Goal: Information Seeking & Learning: Learn about a topic

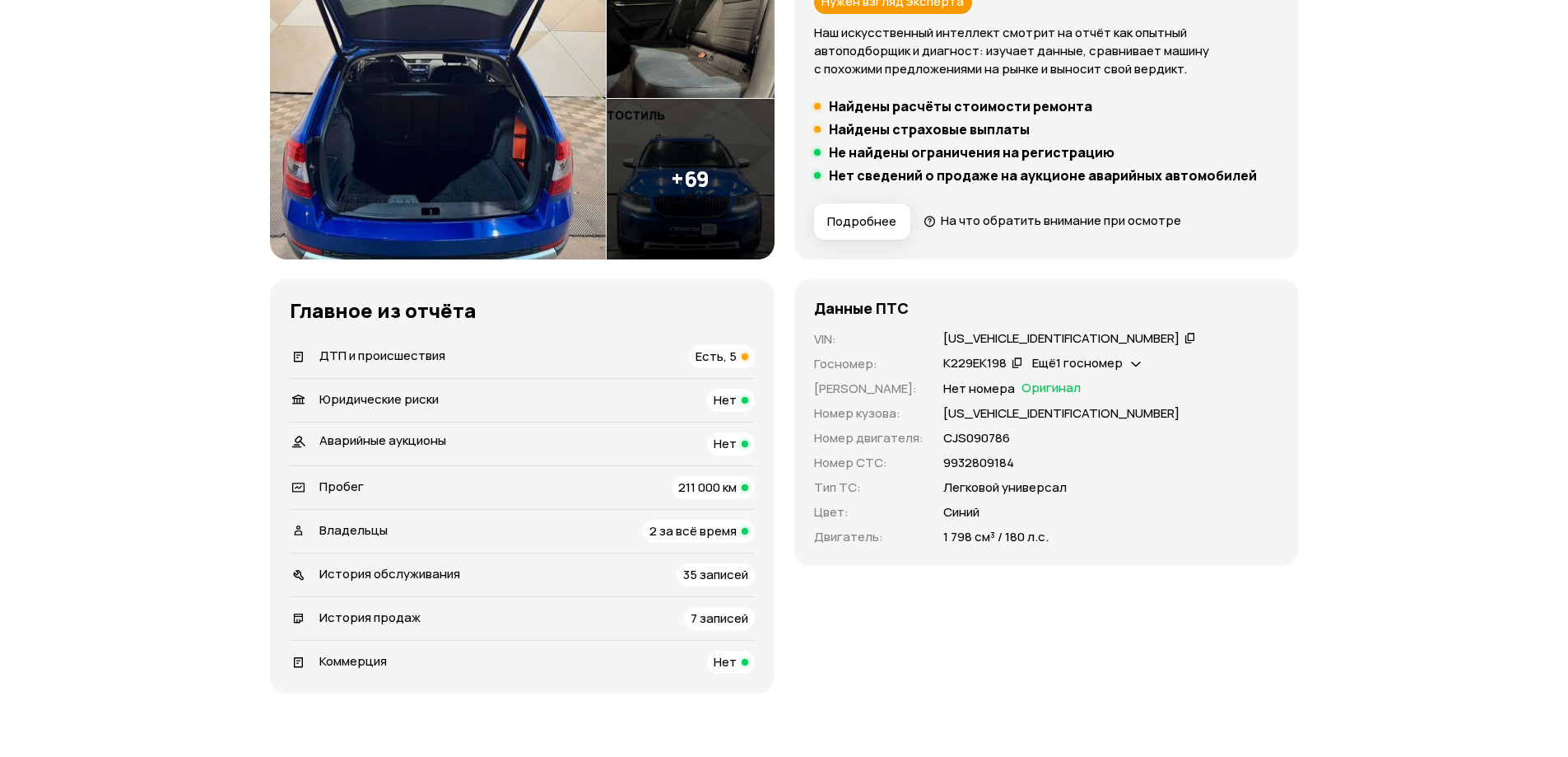
scroll to position [329, 0]
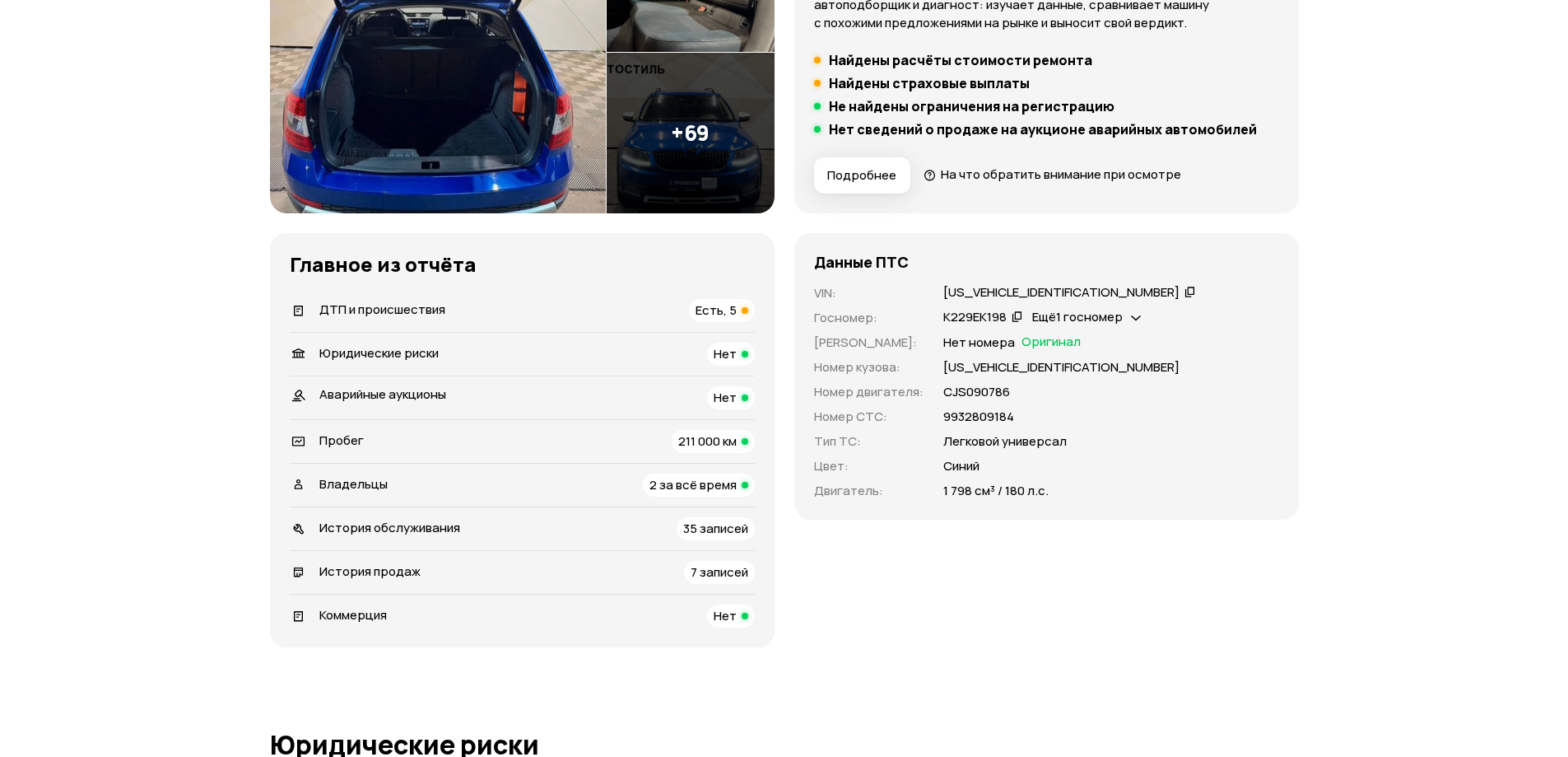
click at [720, 311] on span "Есть, 5" at bounding box center [715, 309] width 41 height 17
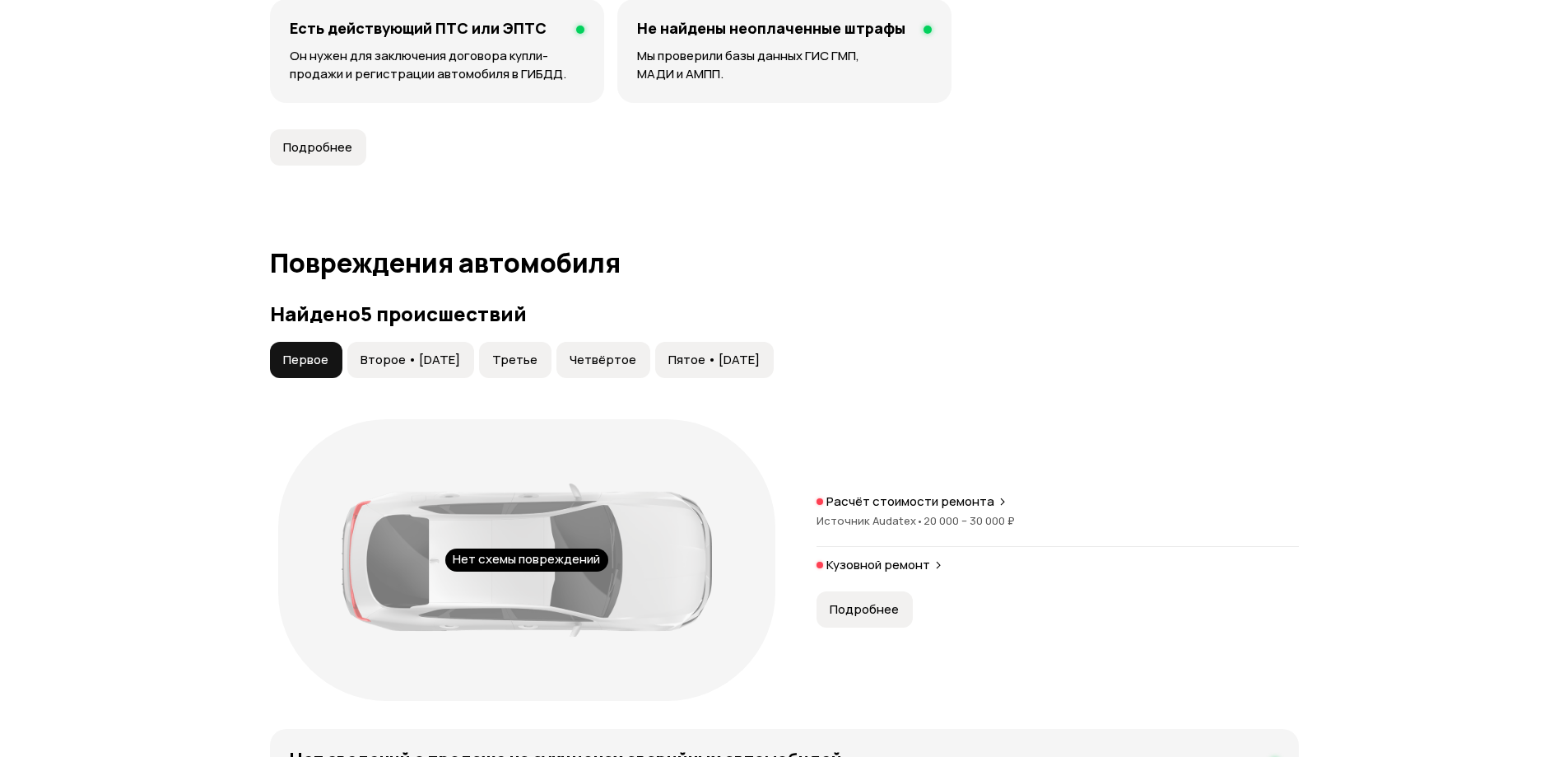
scroll to position [1706, 0]
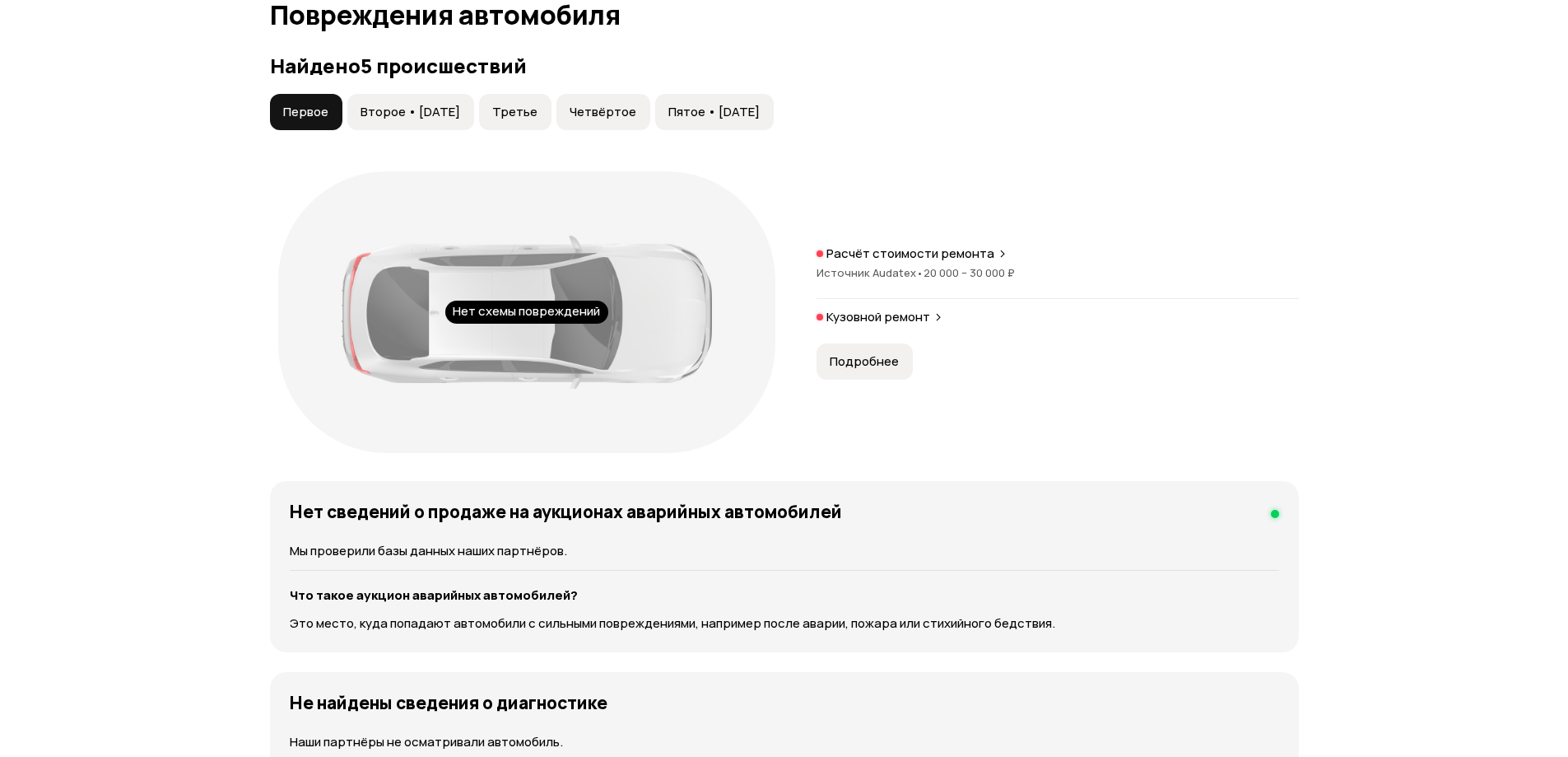
click at [404, 113] on span "Второе • 25 апр 2017" at bounding box center [411, 112] width 100 height 17
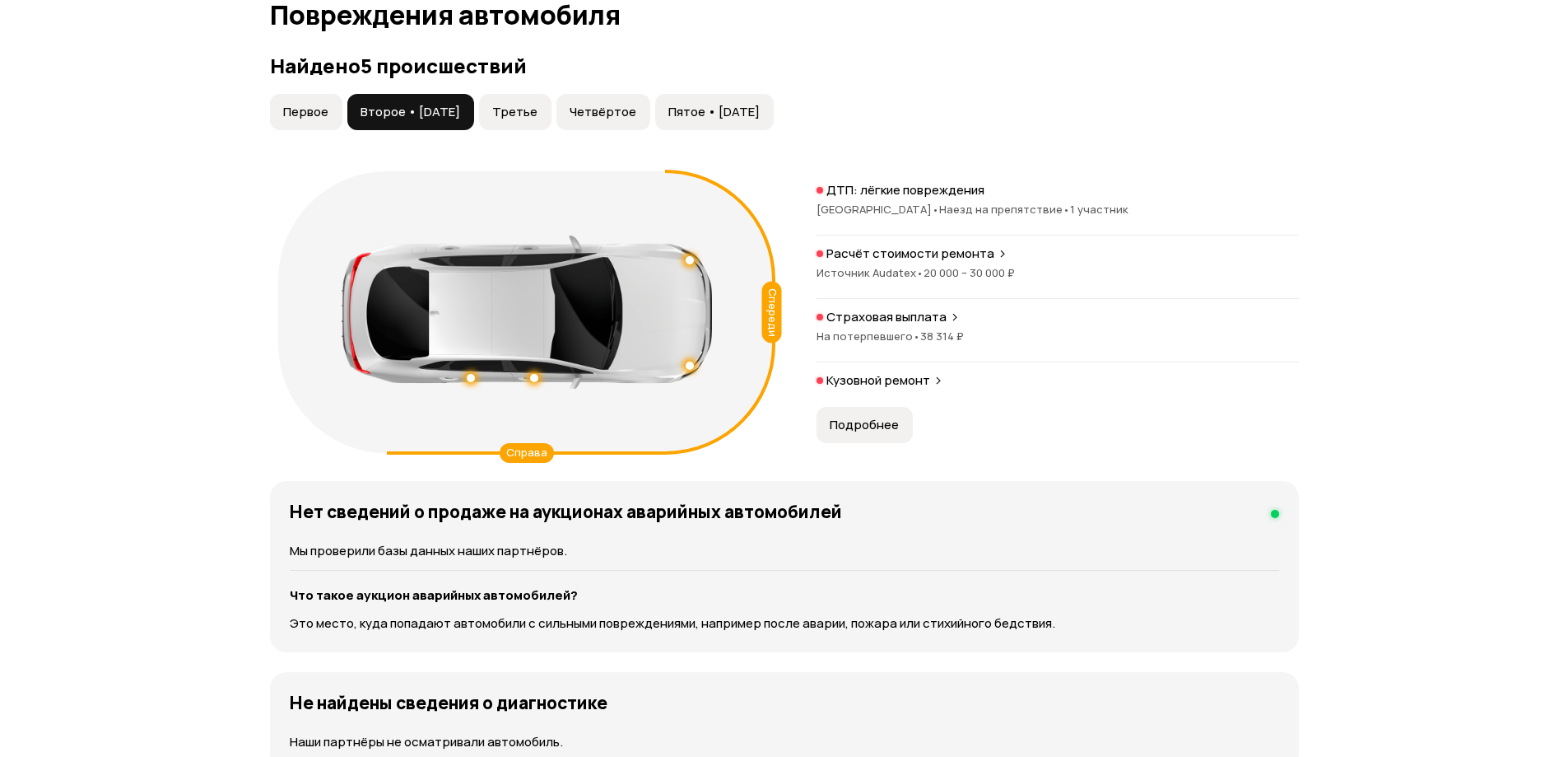
click at [536, 120] on span "Третье" at bounding box center [515, 112] width 45 height 17
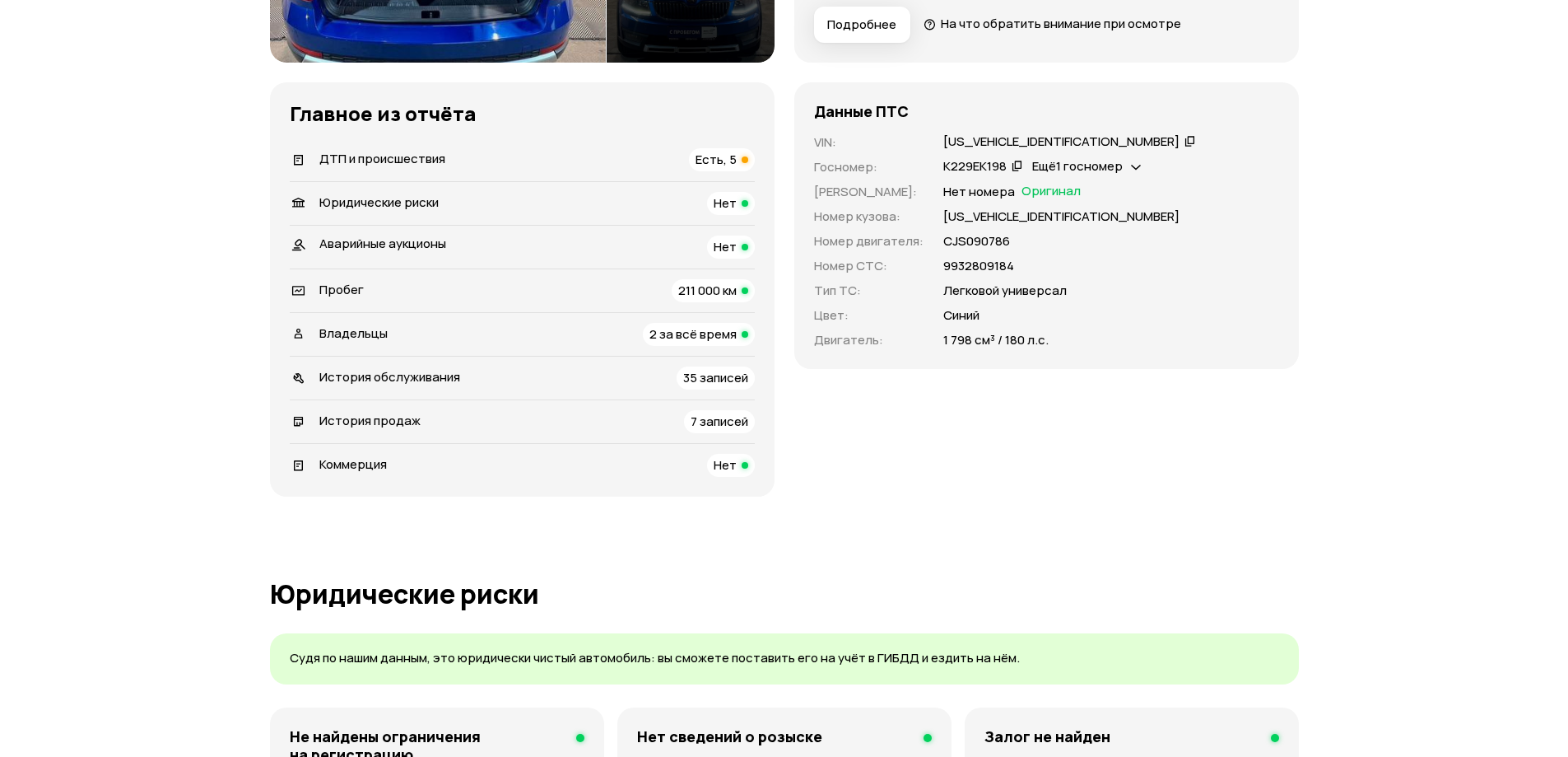
scroll to position [494, 0]
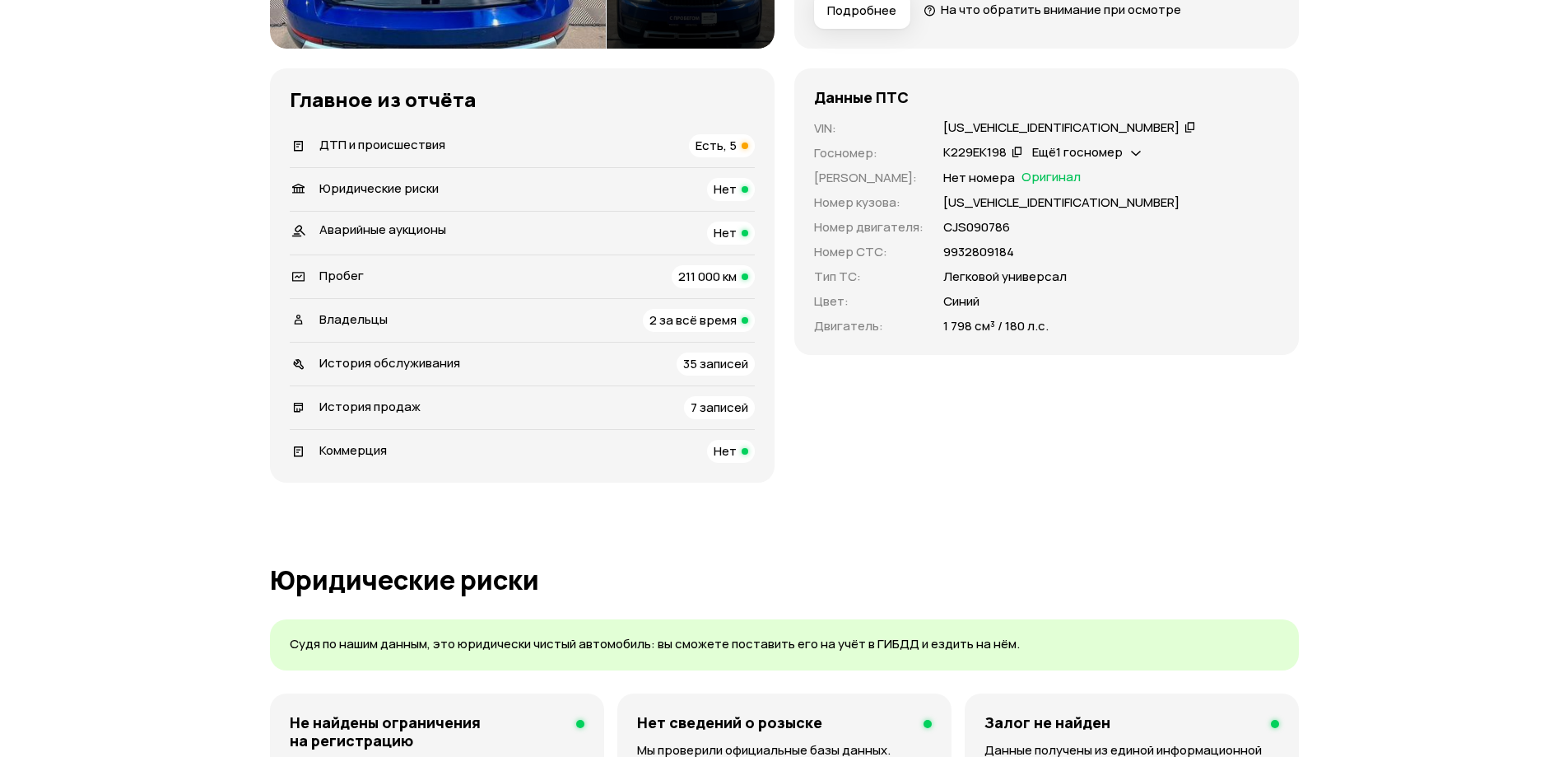
click at [685, 317] on span "2 за всё время" at bounding box center [693, 319] width 87 height 17
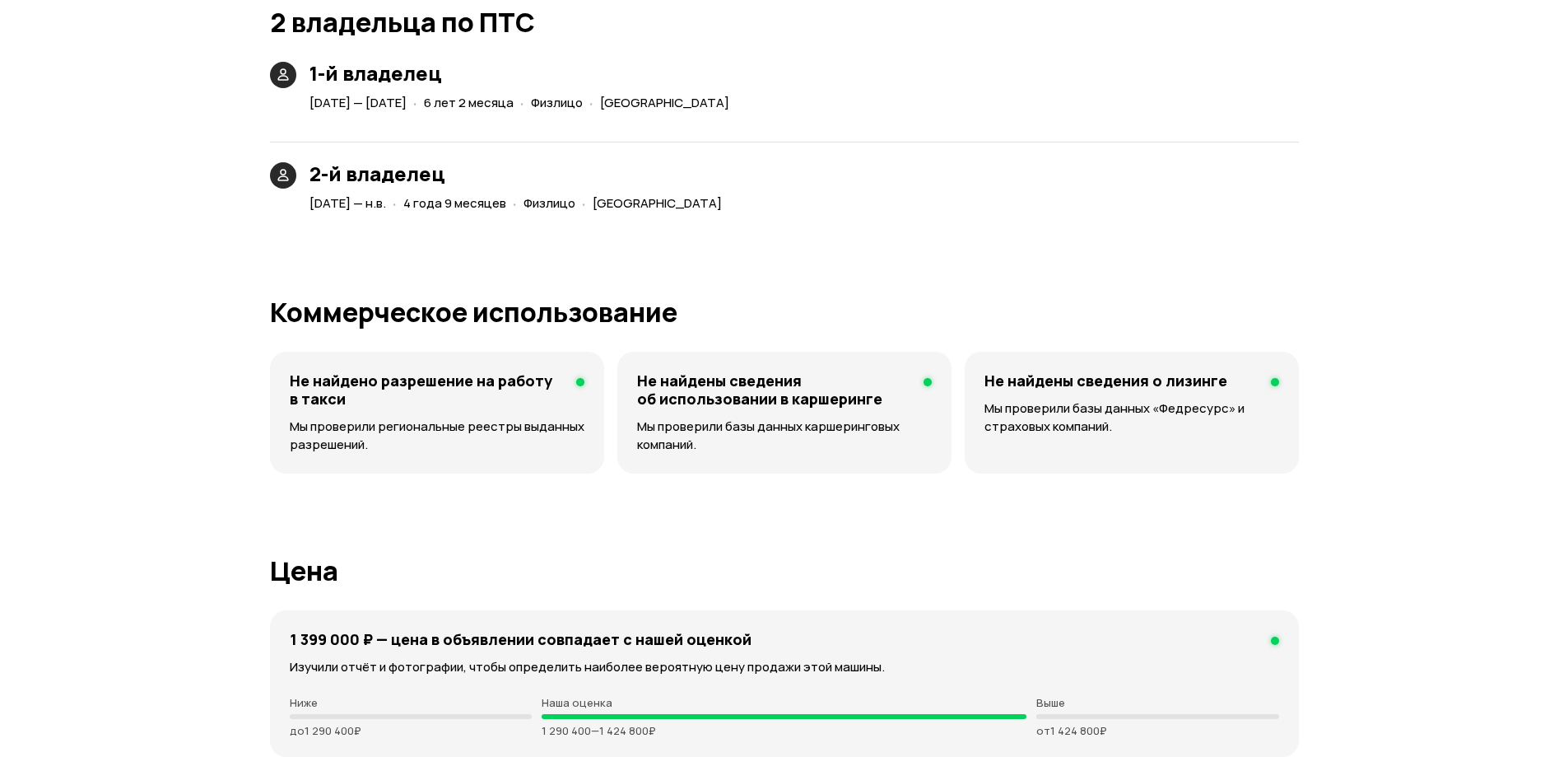
scroll to position [3810, 0]
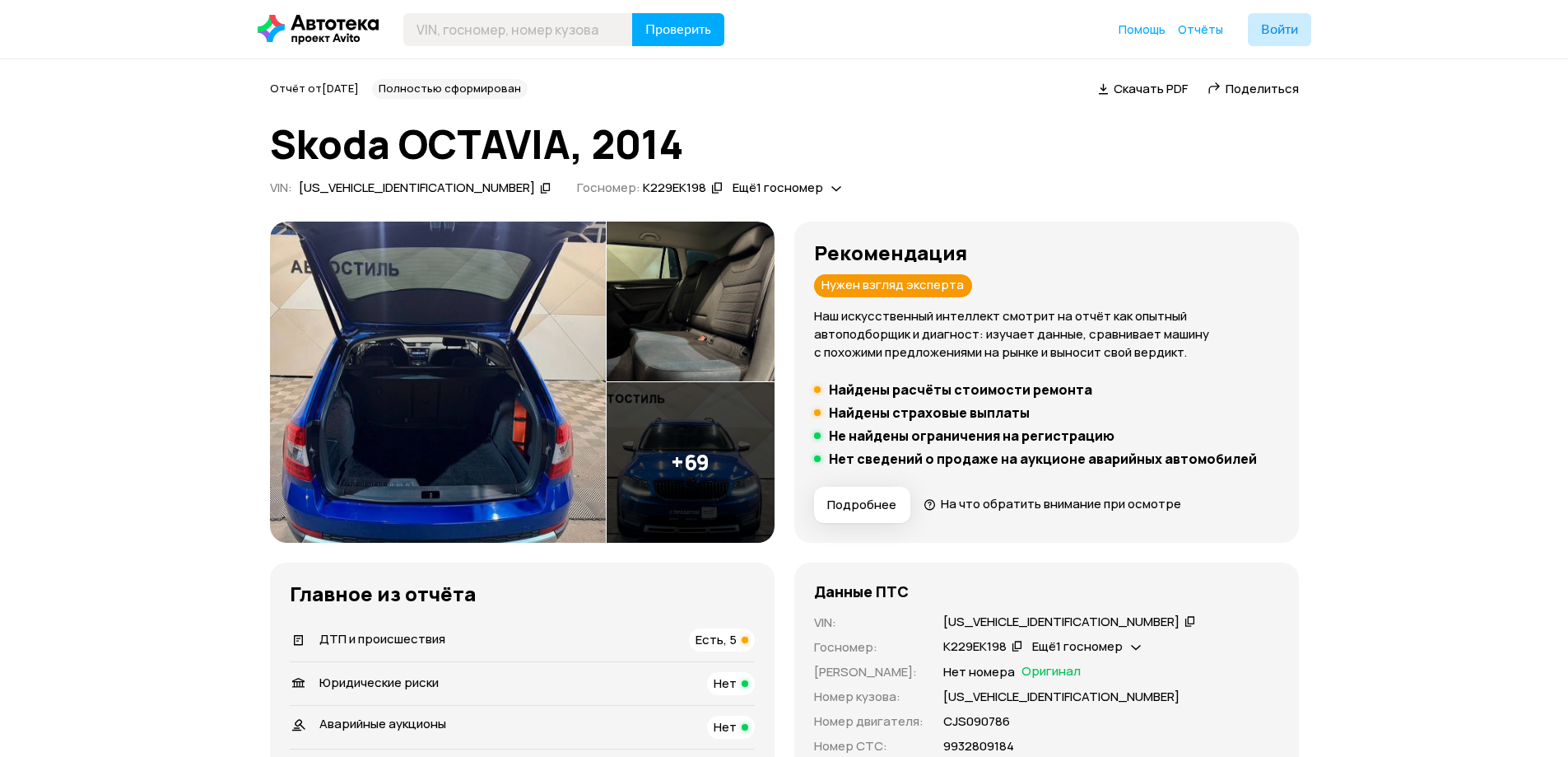
click at [489, 365] on img at bounding box center [438, 382] width 336 height 321
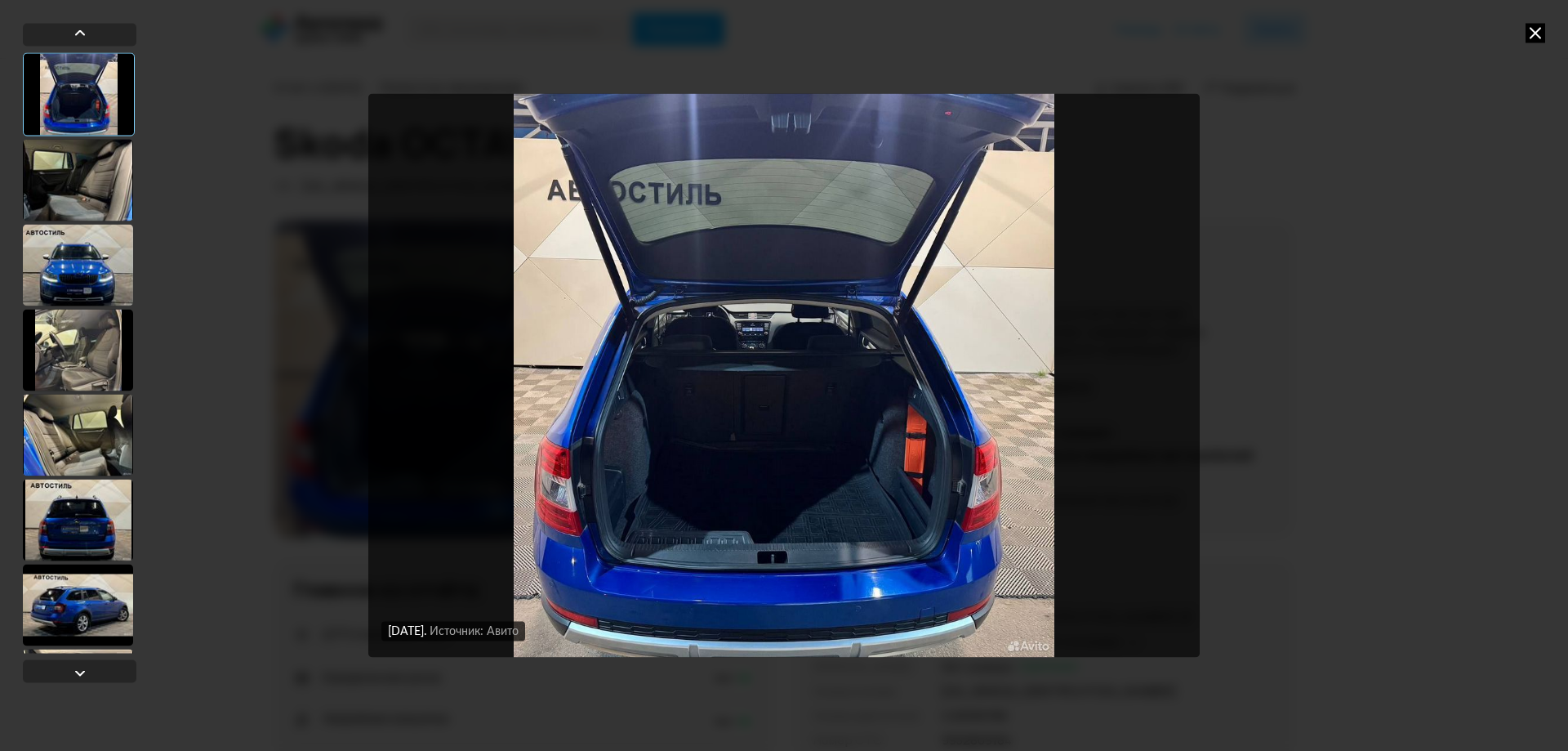
click at [94, 192] on div at bounding box center [78, 179] width 111 height 82
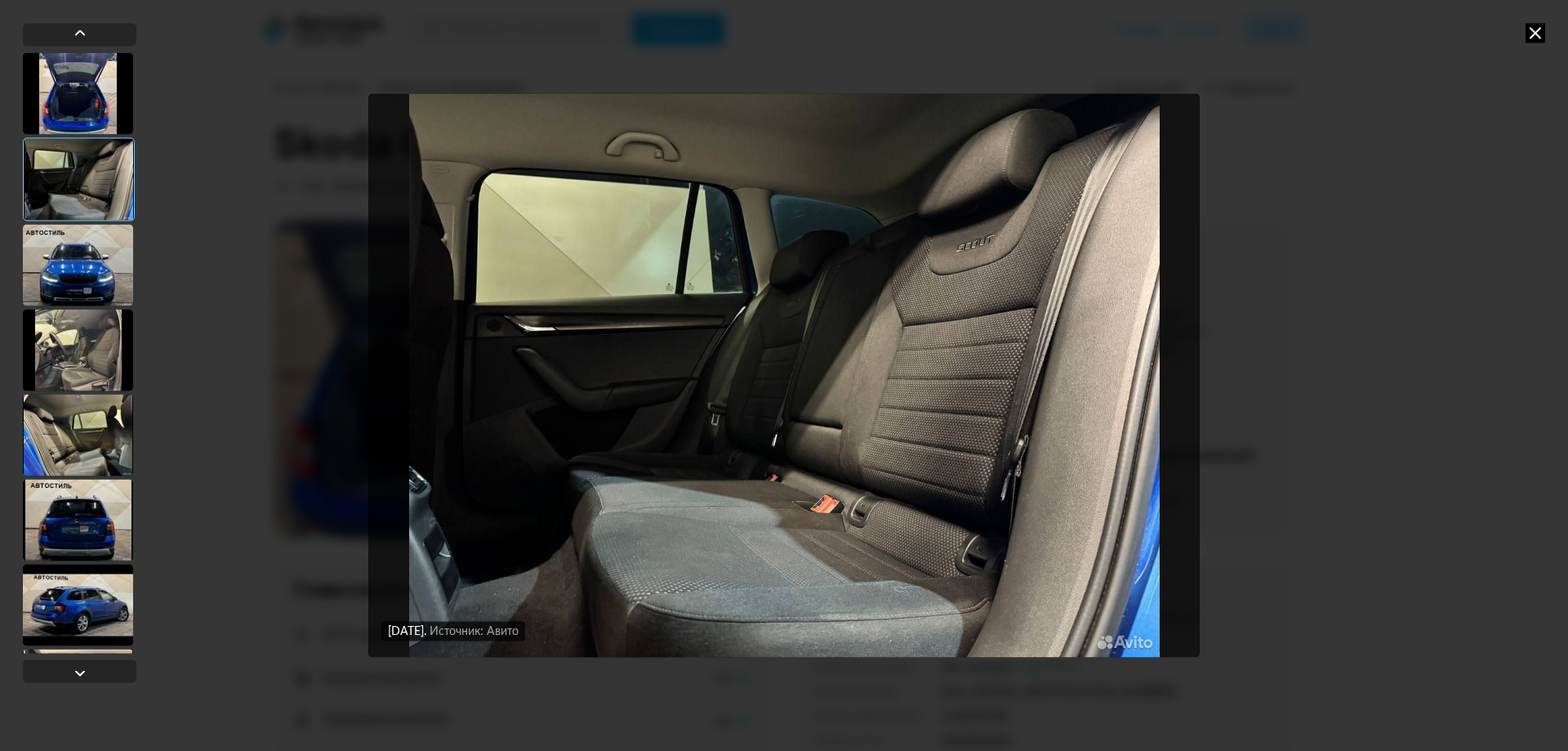
click at [87, 261] on div at bounding box center [78, 264] width 111 height 82
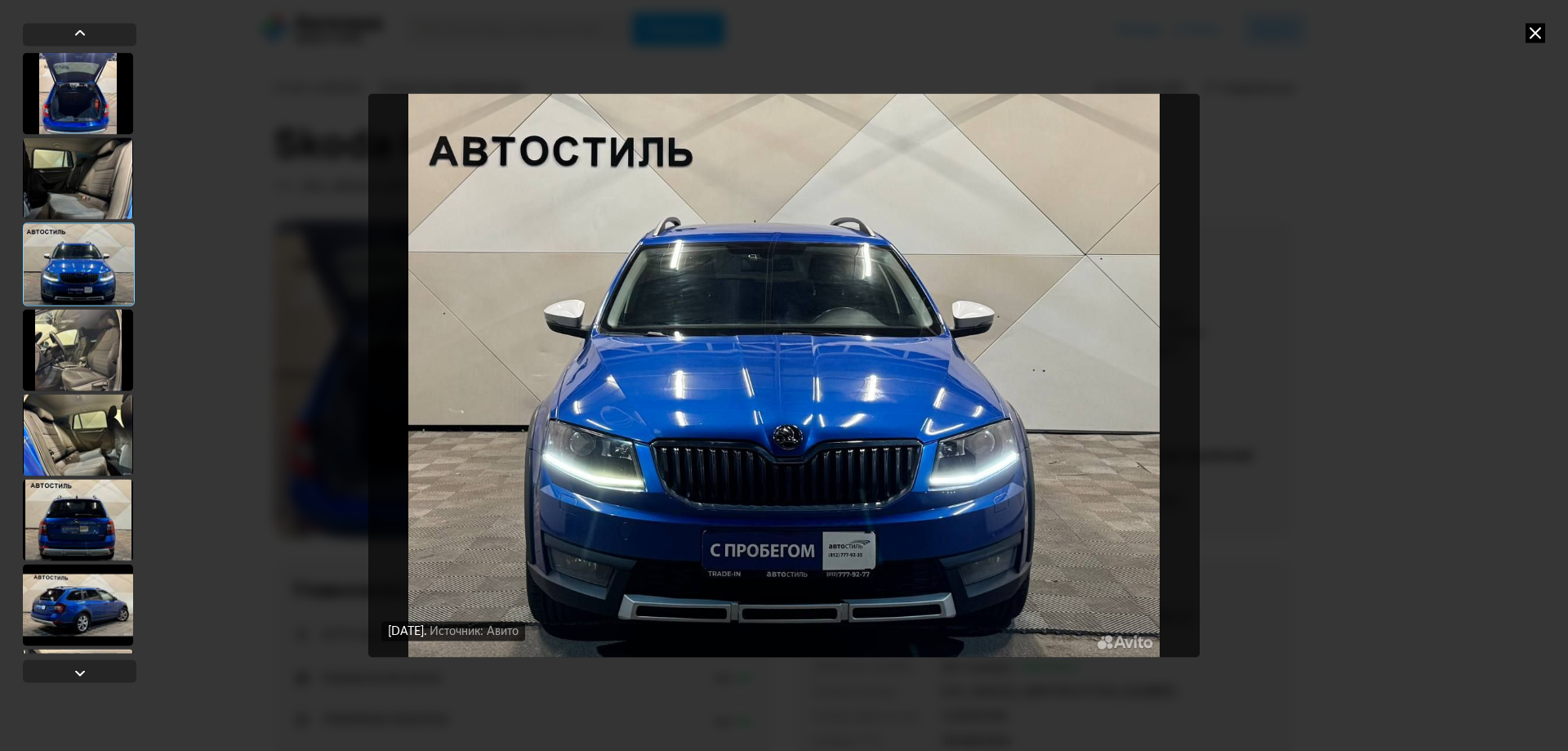
click at [88, 339] on div at bounding box center [78, 349] width 111 height 82
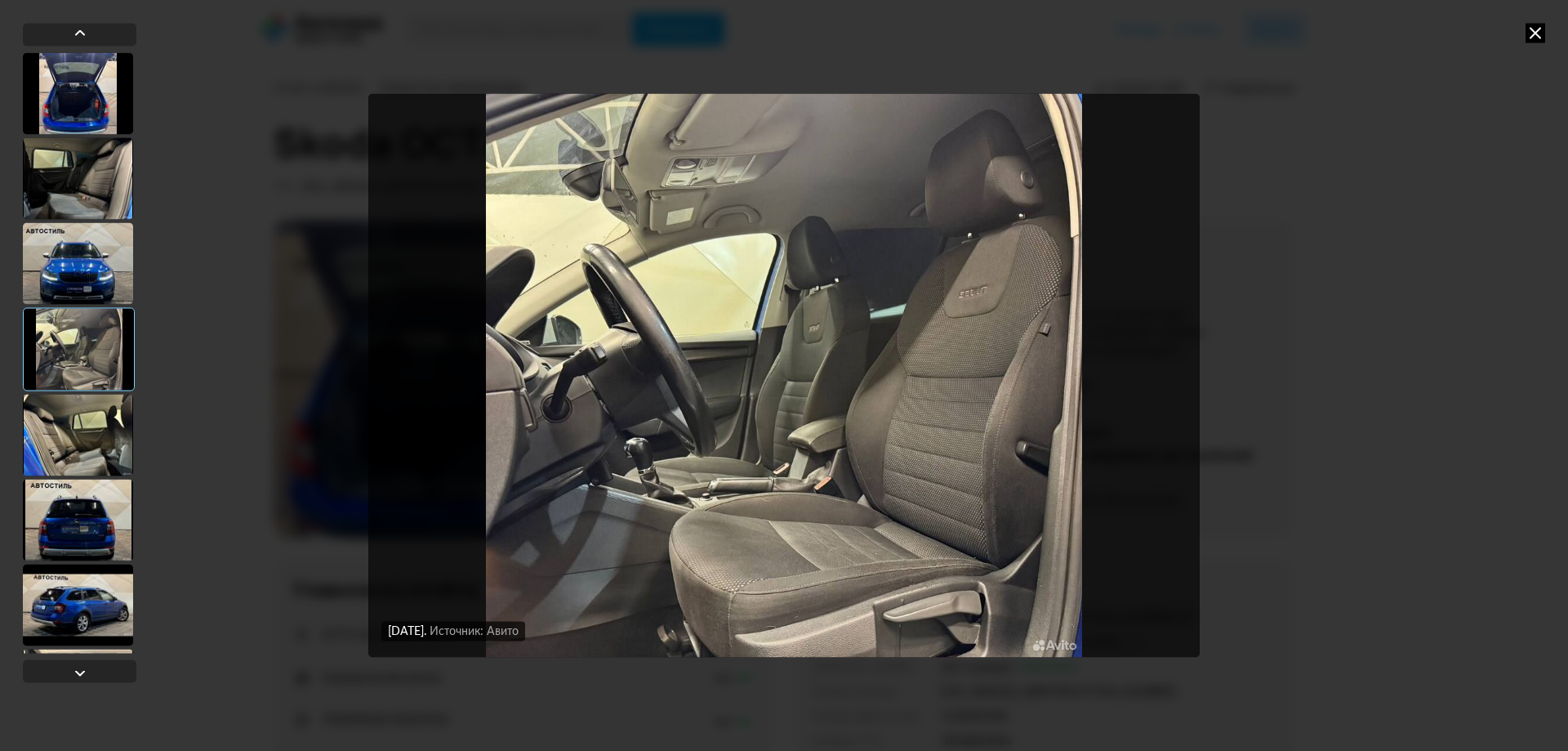
click at [87, 428] on div at bounding box center [78, 434] width 111 height 82
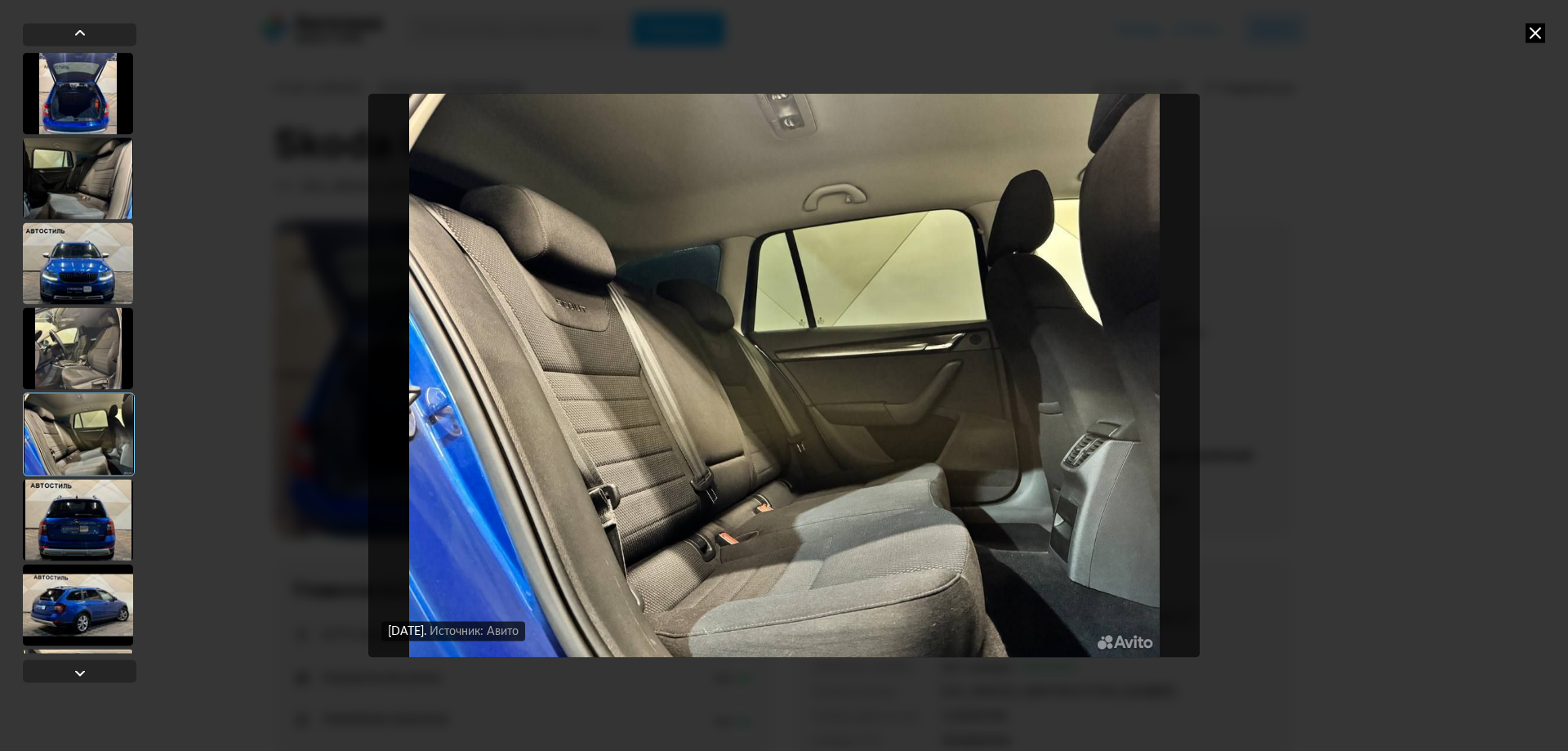
click at [80, 534] on div at bounding box center [78, 519] width 111 height 82
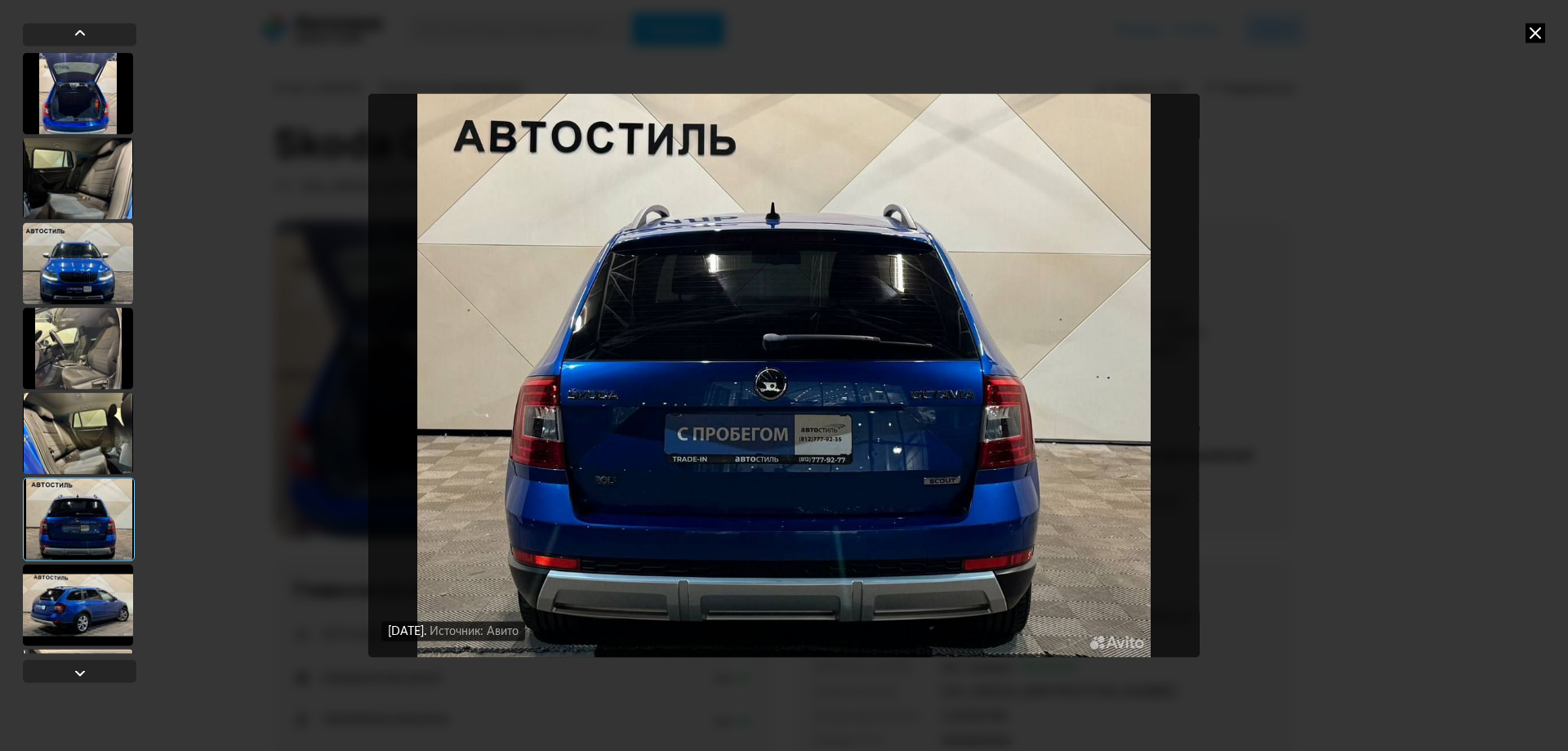
click at [90, 601] on div at bounding box center [78, 604] width 111 height 82
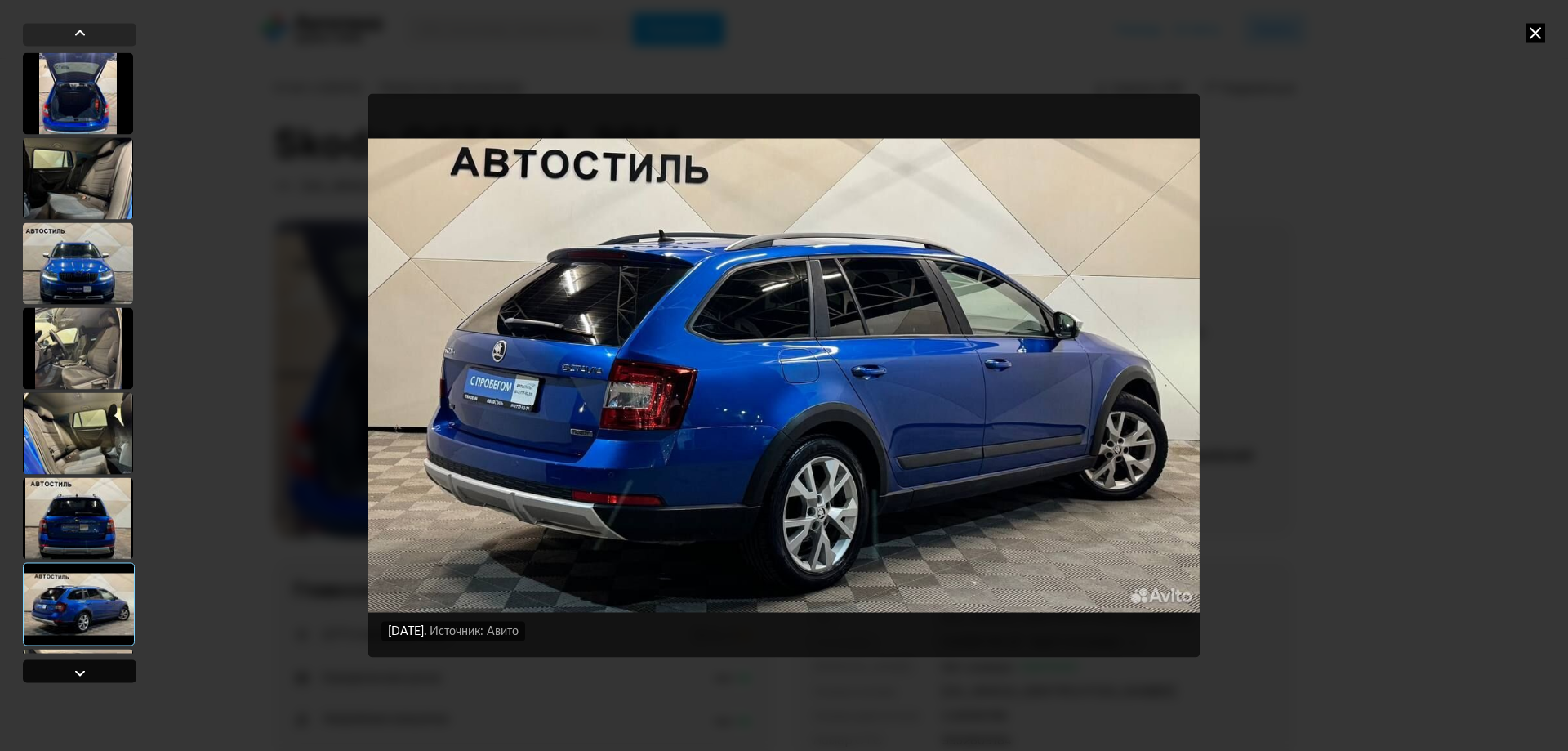
click at [83, 668] on div at bounding box center [80, 673] width 20 height 20
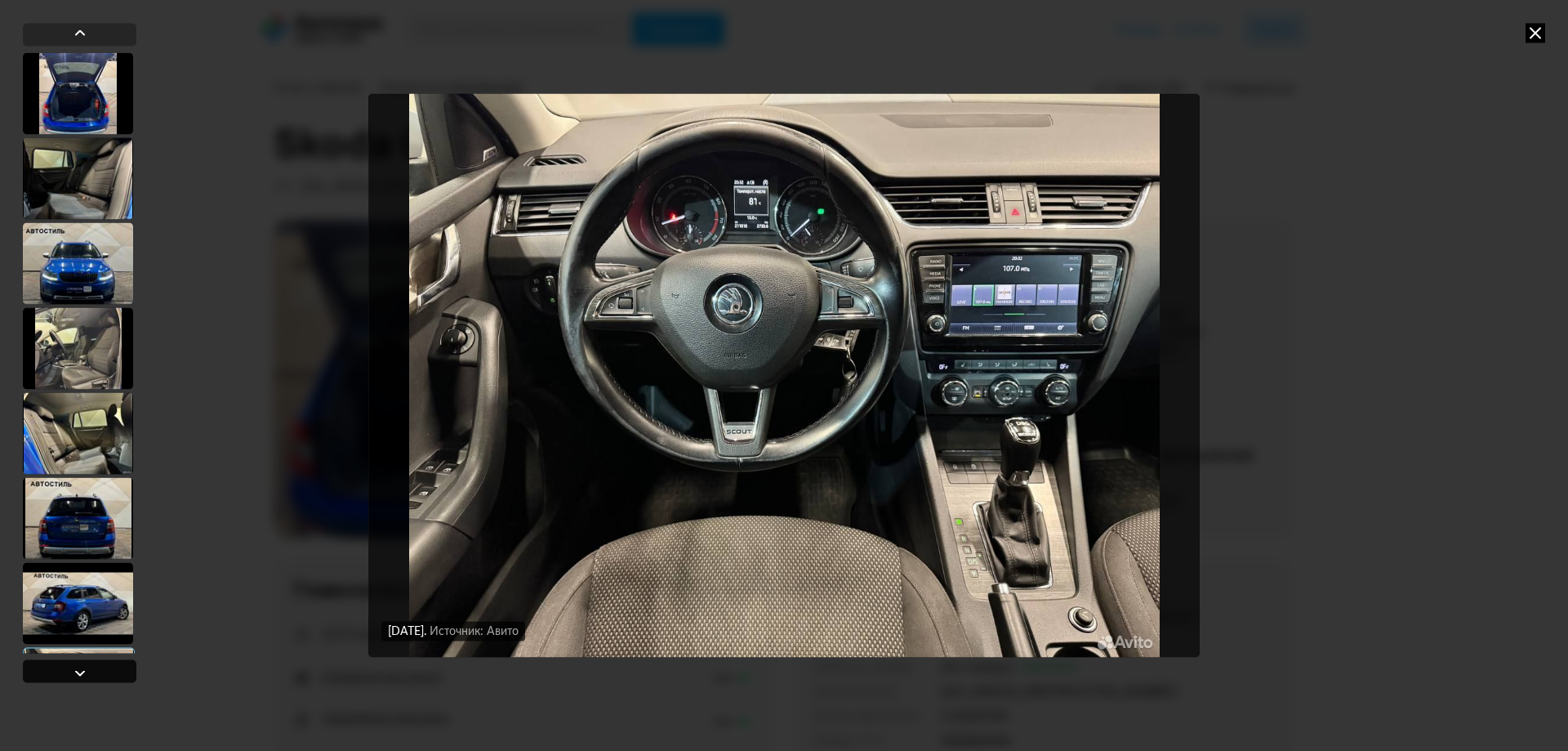
click at [83, 668] on div at bounding box center [80, 673] width 20 height 20
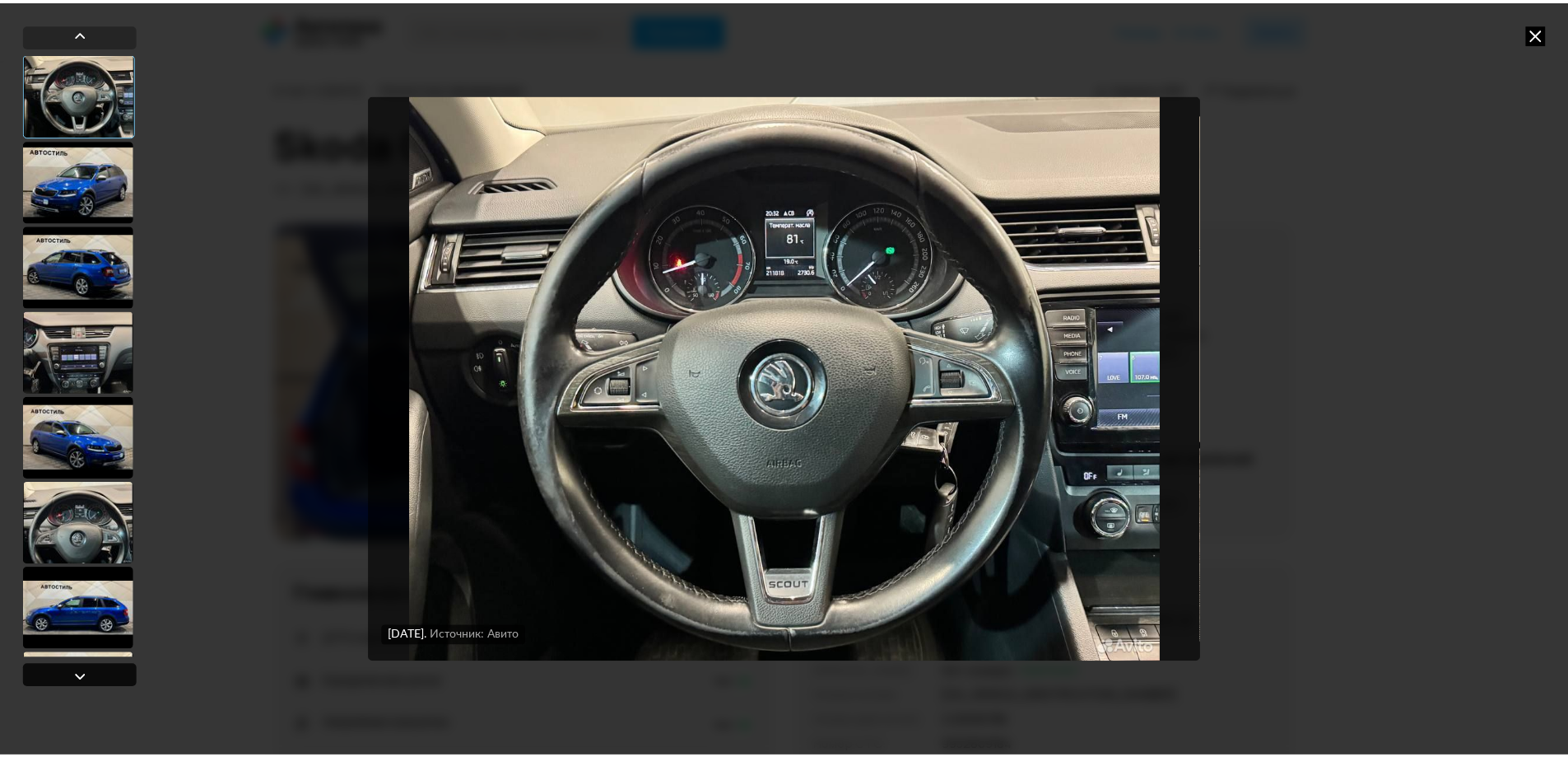
scroll to position [685, 0]
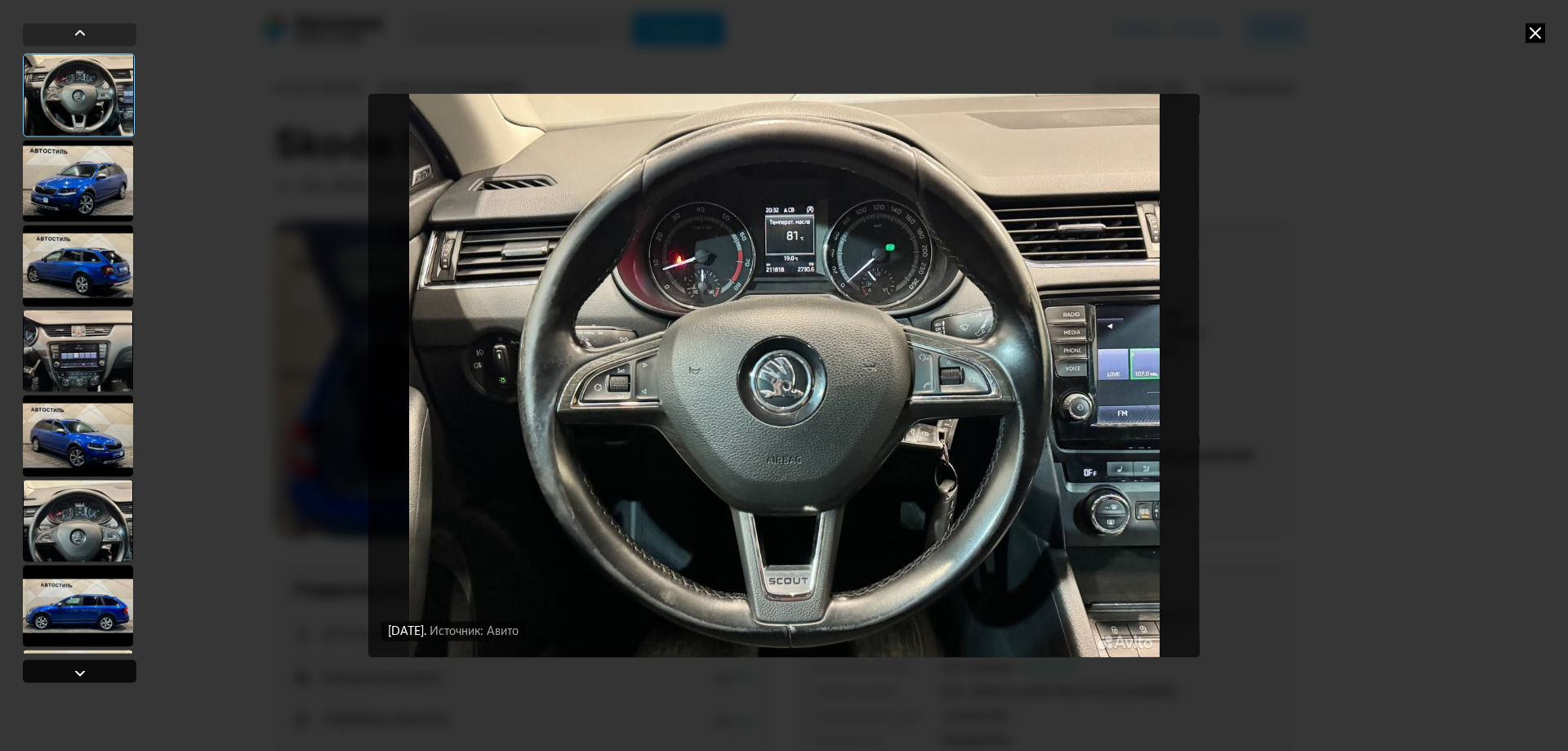
click at [84, 668] on div at bounding box center [80, 673] width 20 height 20
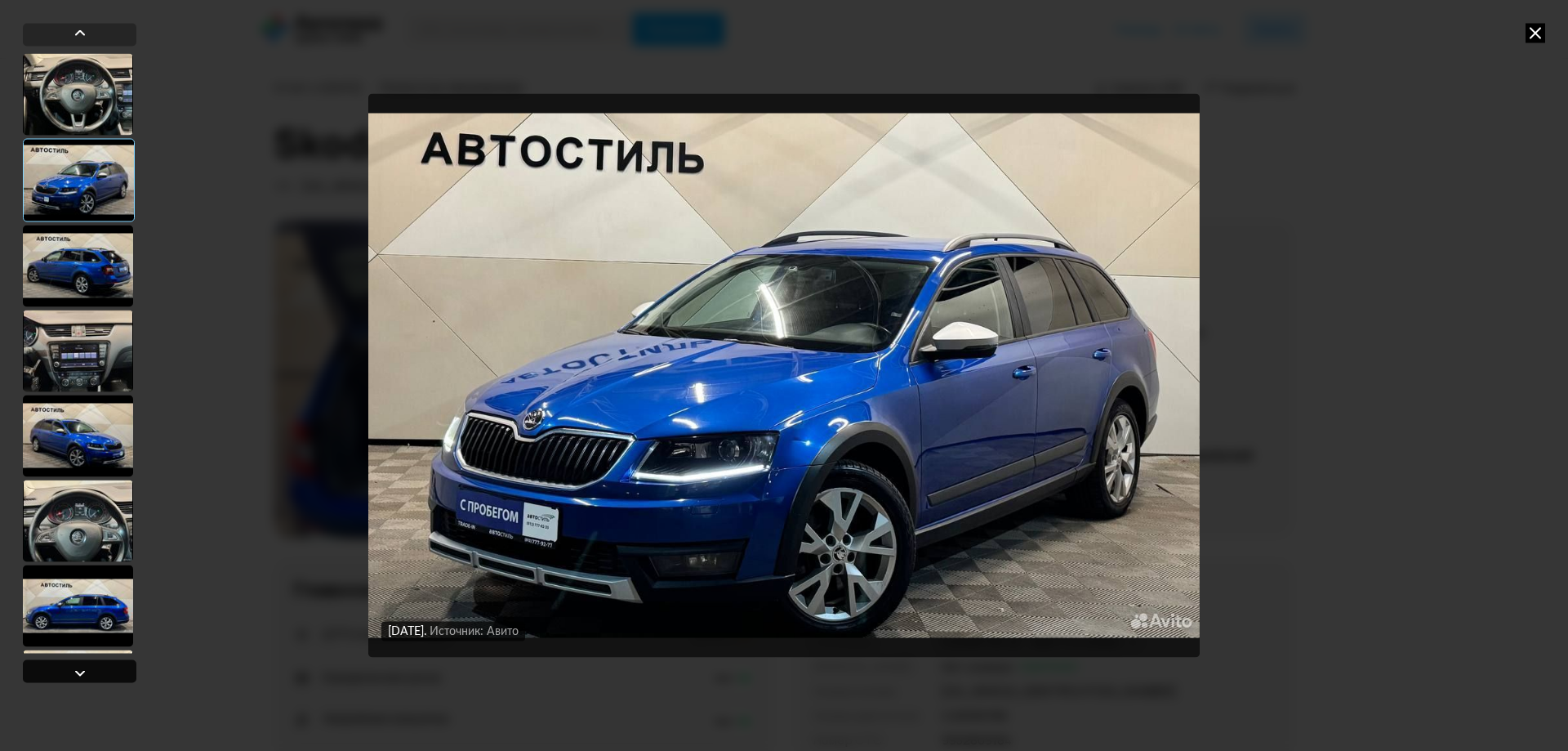
click at [84, 668] on div at bounding box center [80, 673] width 20 height 20
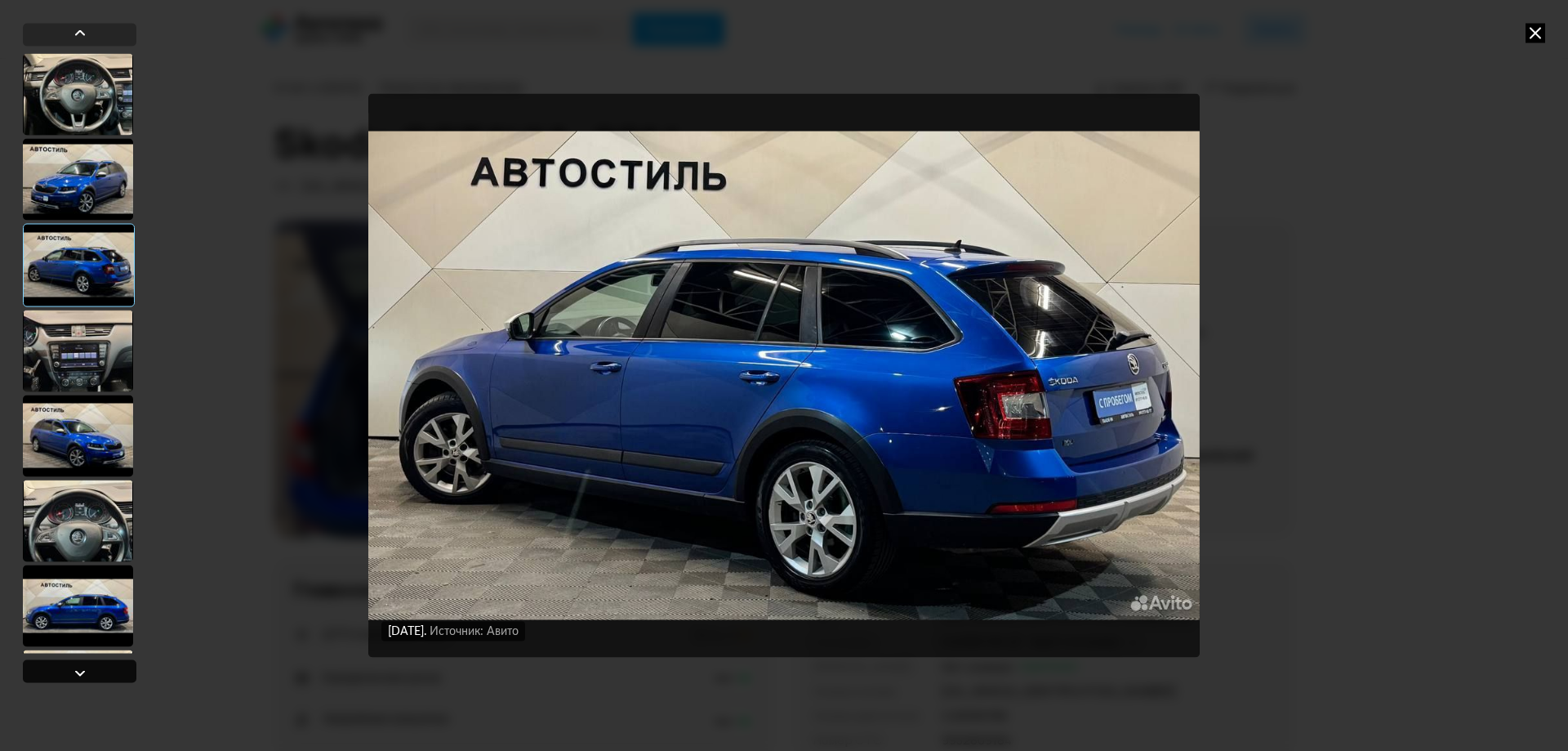
click at [84, 668] on div at bounding box center [80, 673] width 20 height 20
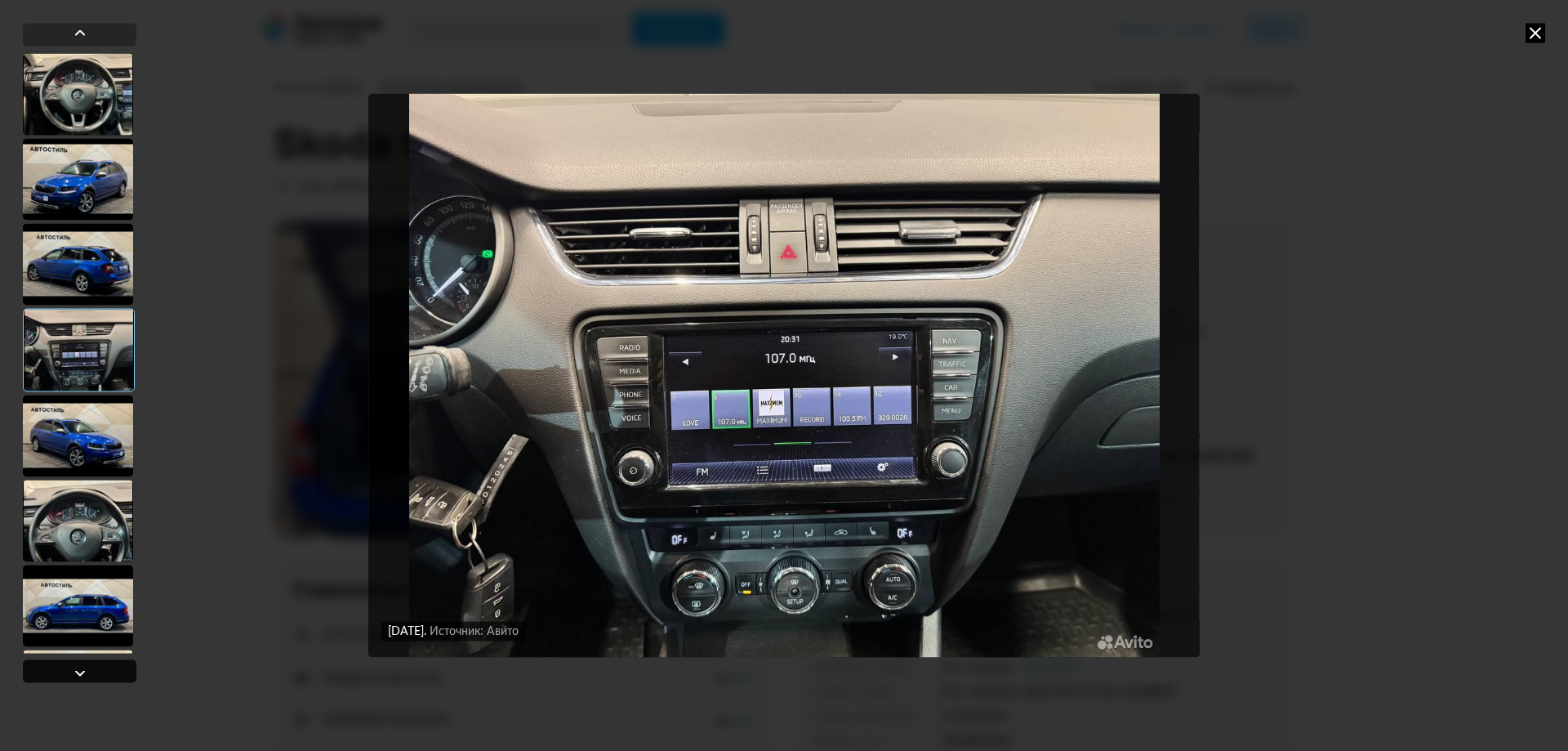
click at [84, 668] on div at bounding box center [80, 673] width 20 height 20
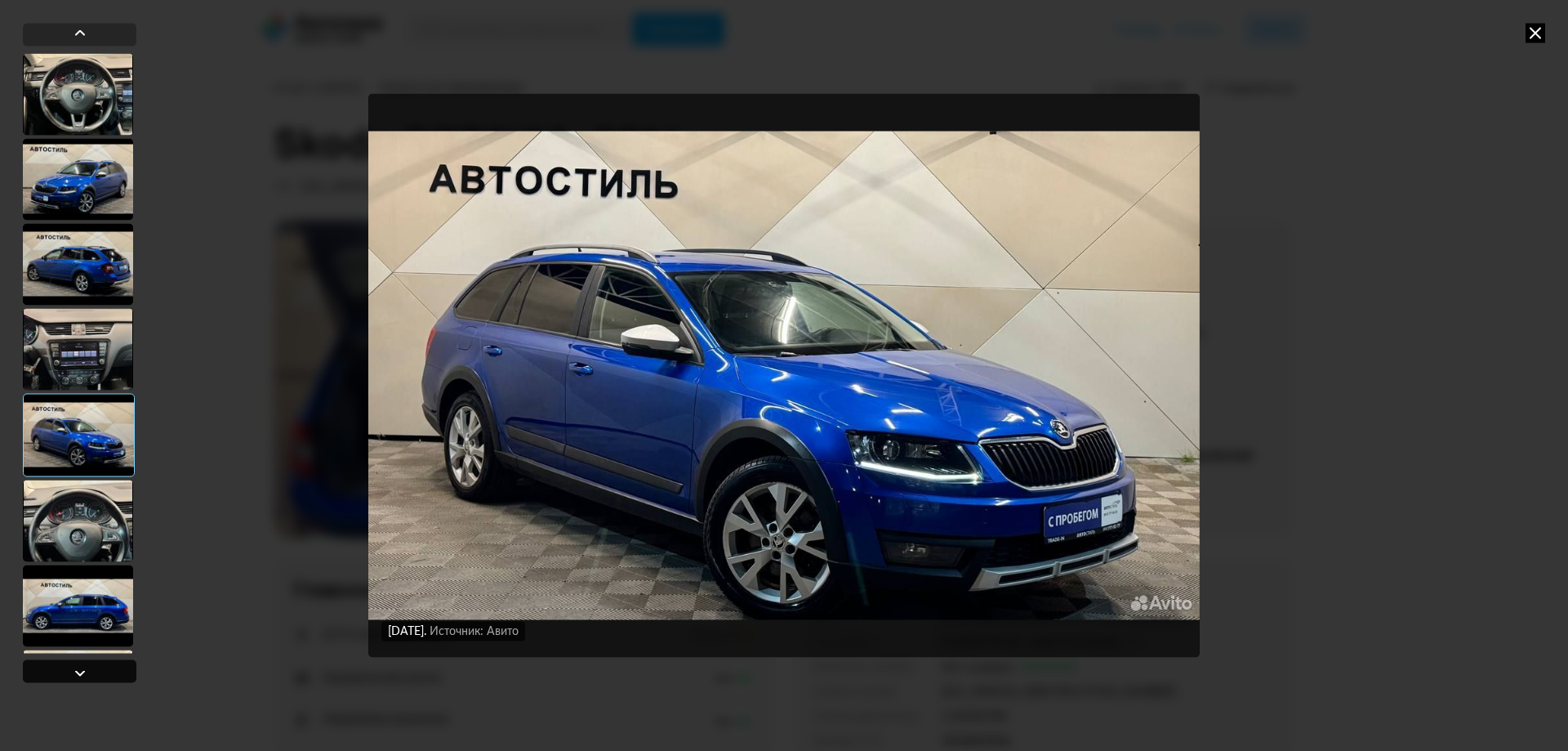
click at [84, 668] on div at bounding box center [80, 673] width 20 height 20
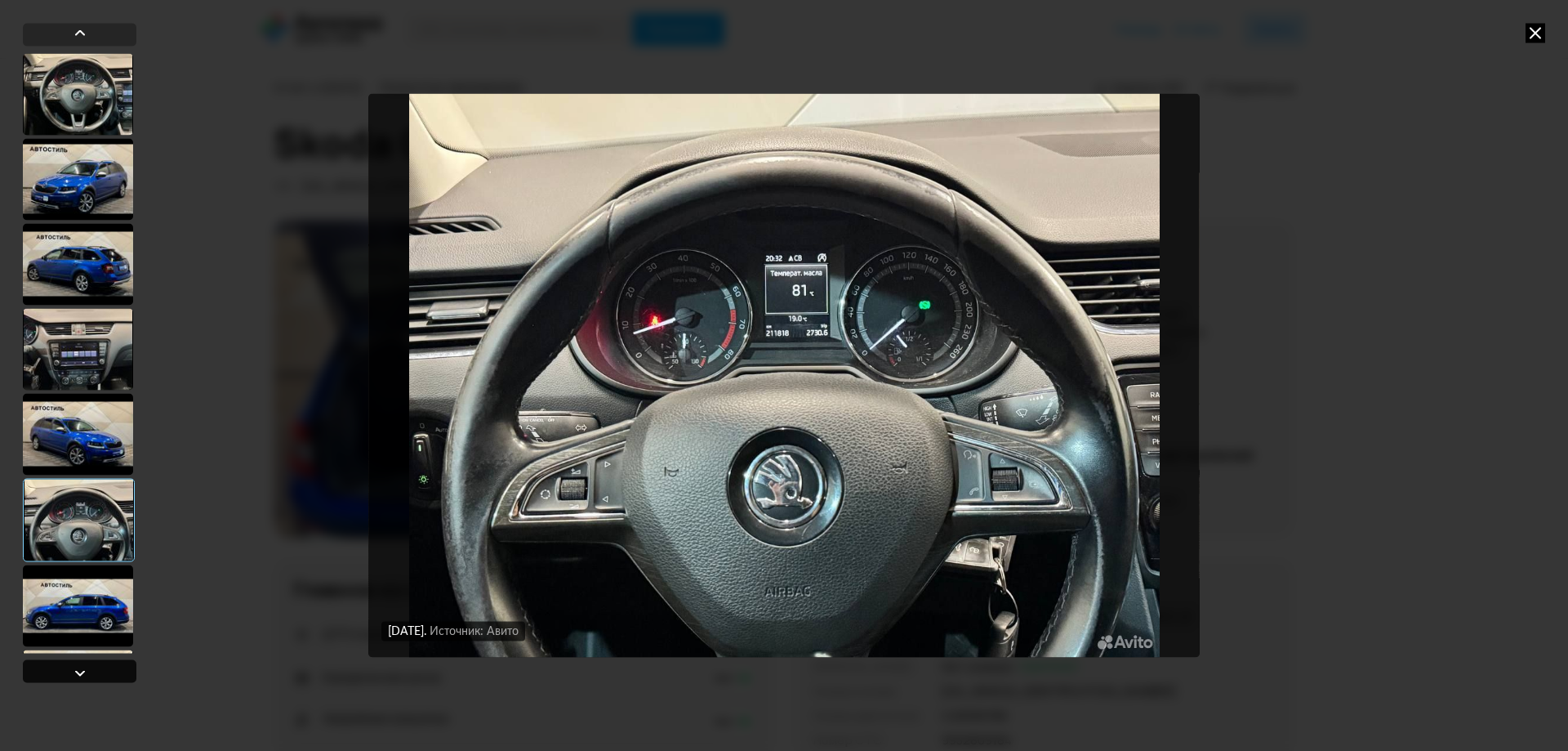
click at [85, 664] on div at bounding box center [80, 673] width 20 height 20
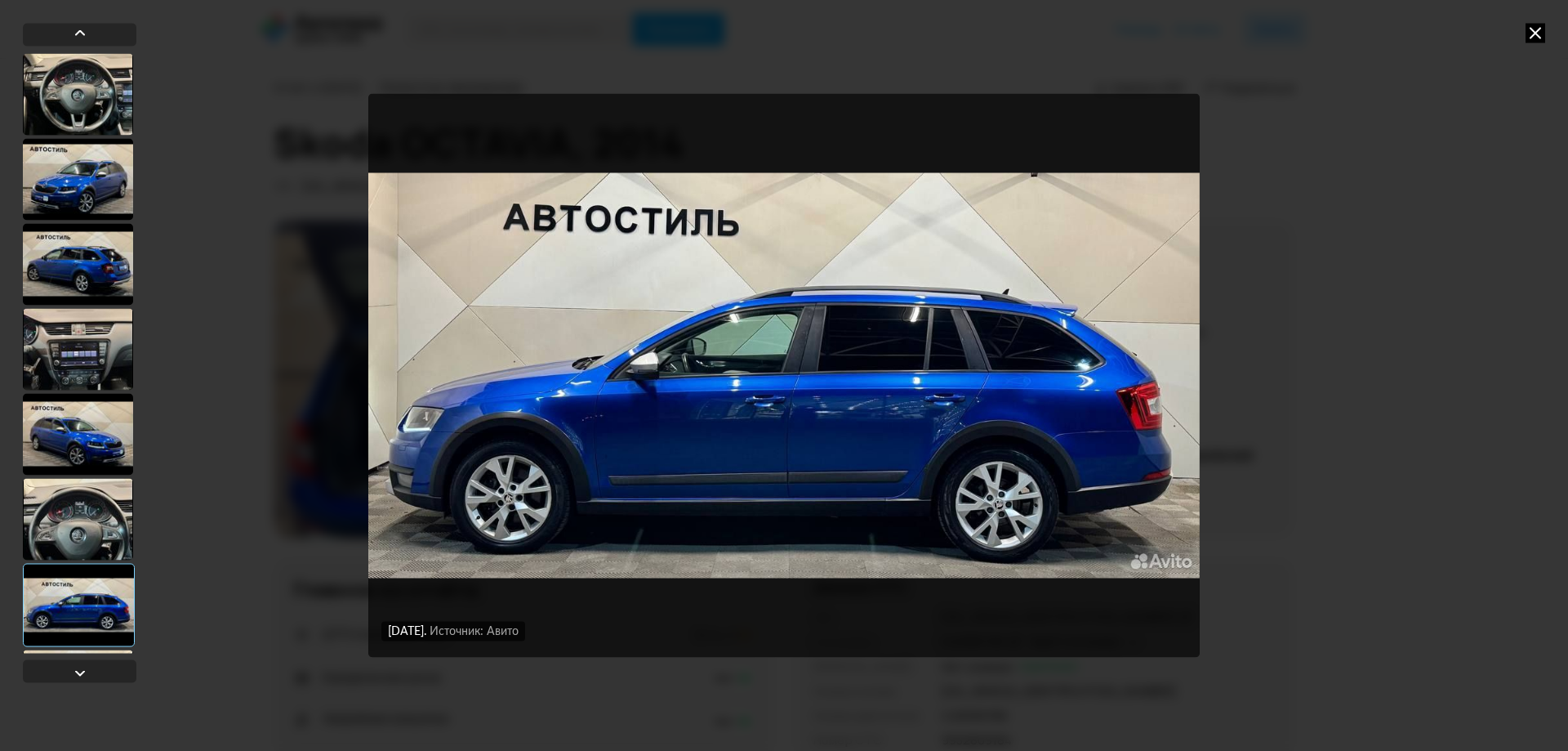
click at [1537, 29] on icon at bounding box center [1536, 33] width 20 height 20
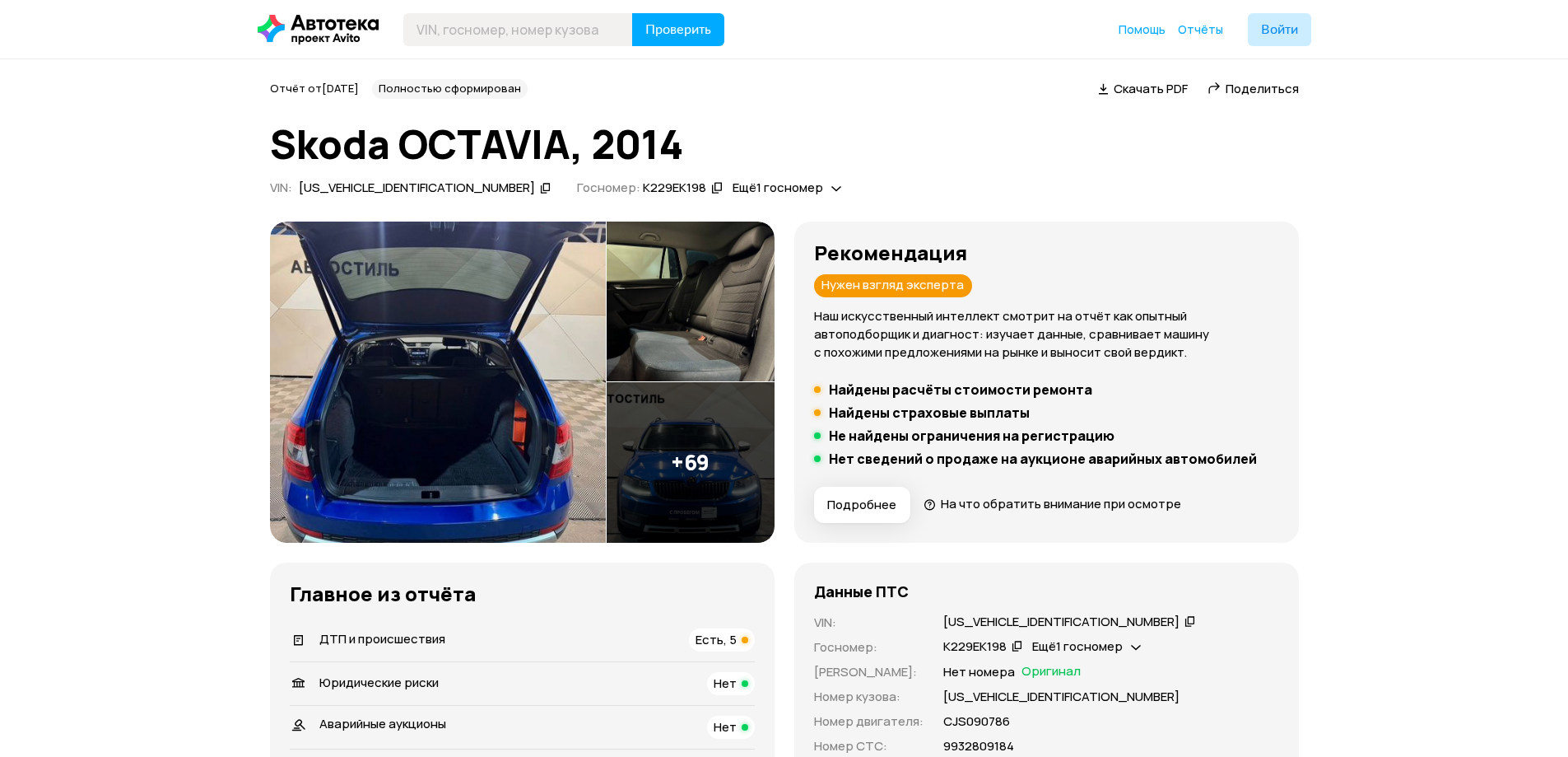
click at [476, 330] on img at bounding box center [438, 382] width 336 height 321
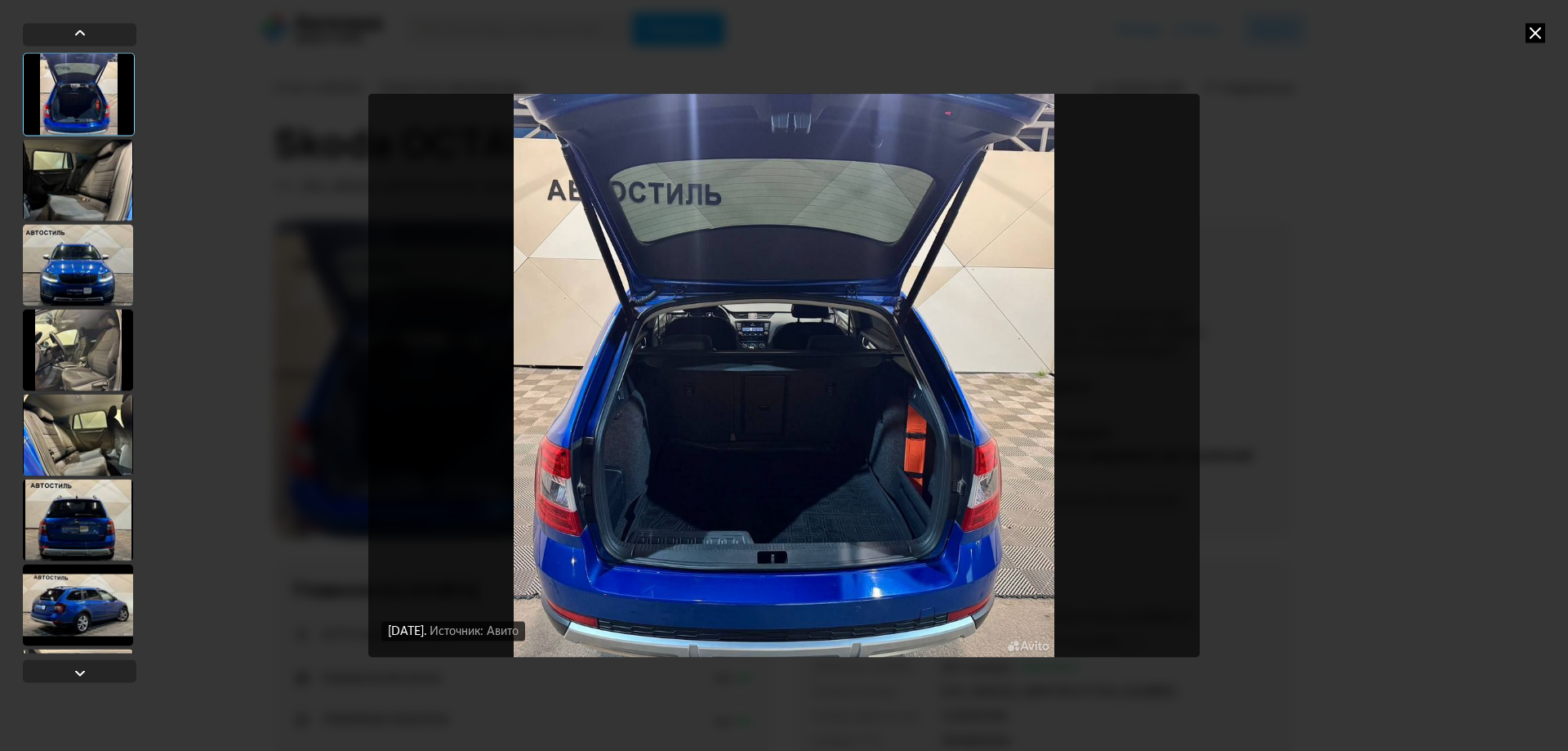
click at [76, 187] on div at bounding box center [78, 179] width 111 height 82
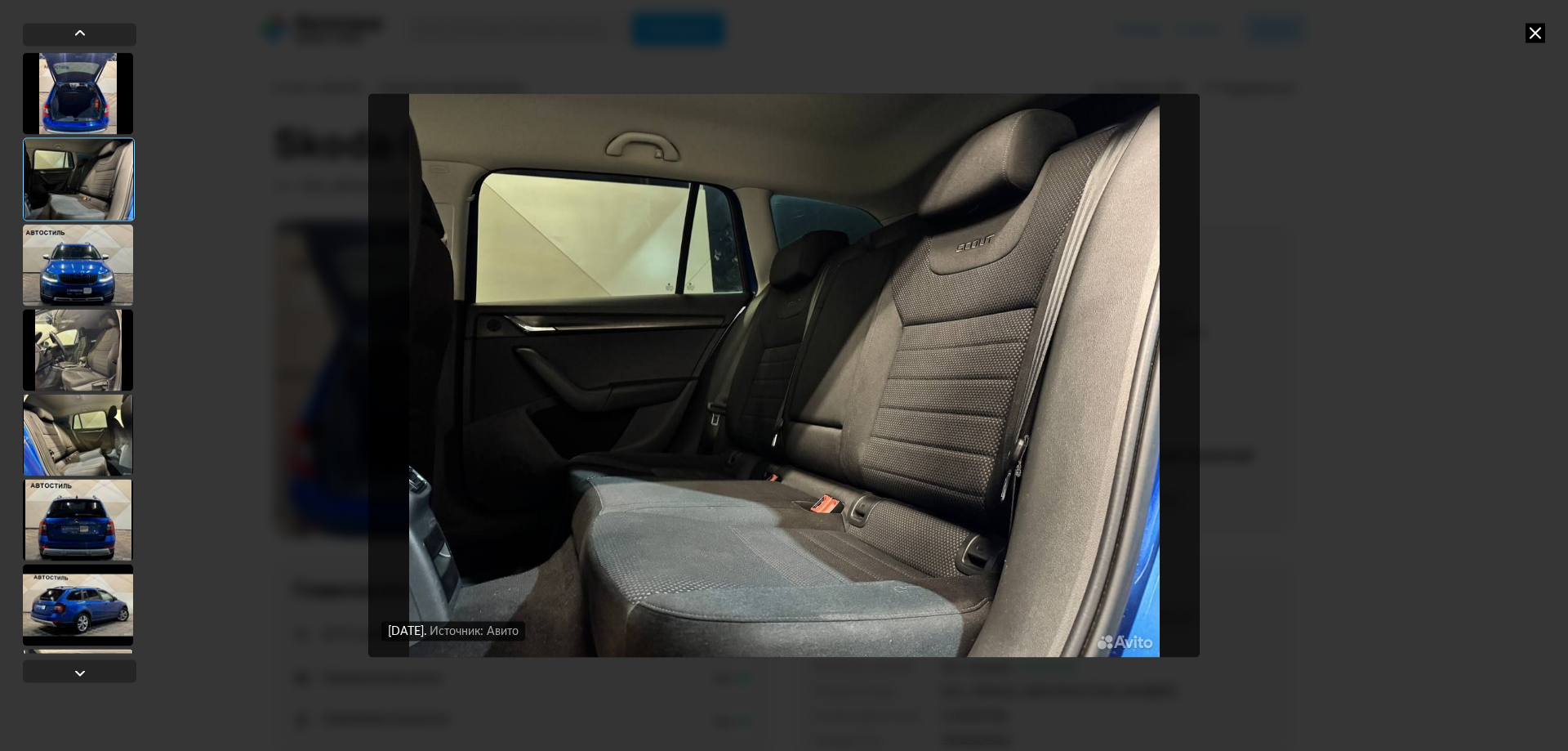
click at [76, 255] on div at bounding box center [78, 264] width 111 height 82
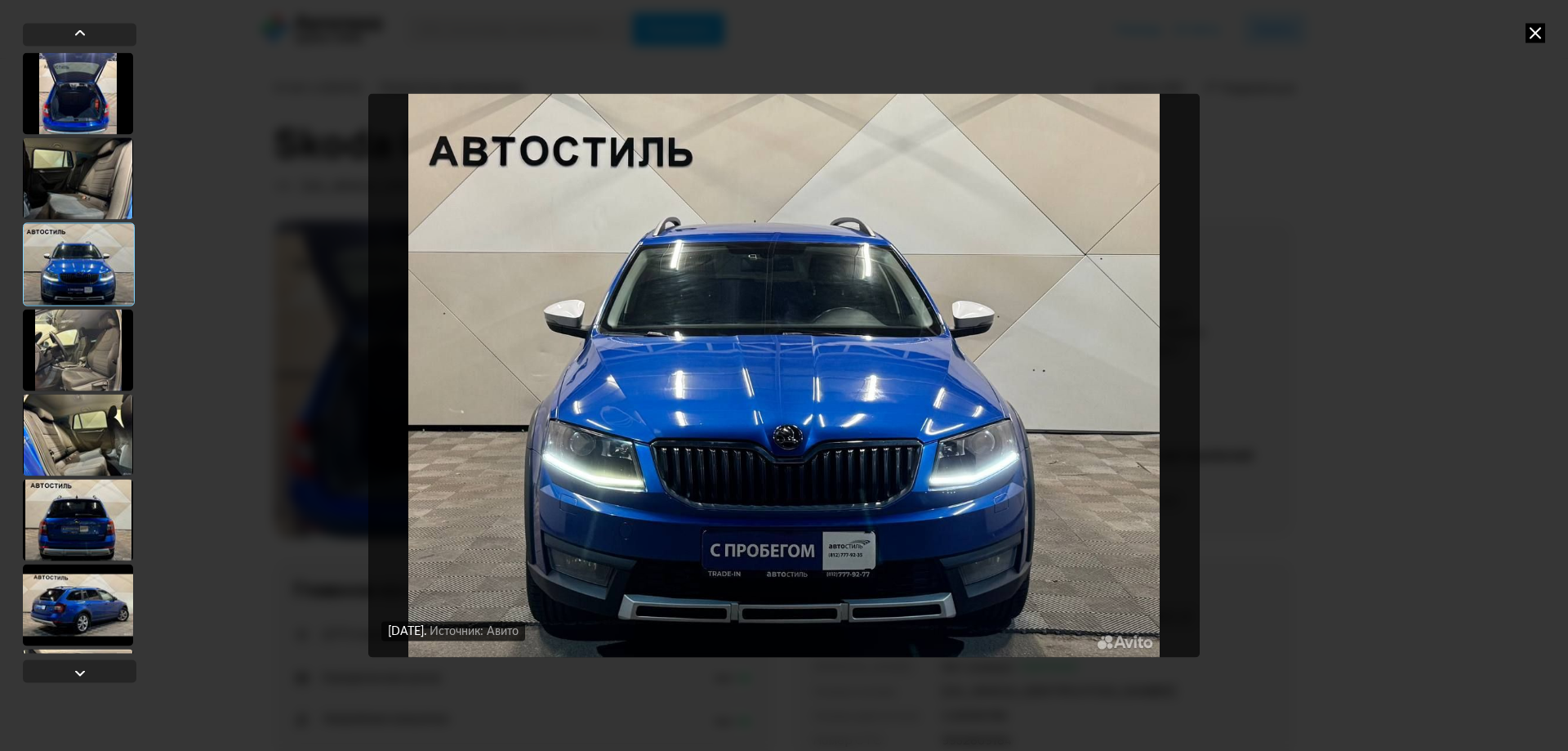
click at [84, 345] on div at bounding box center [78, 349] width 111 height 82
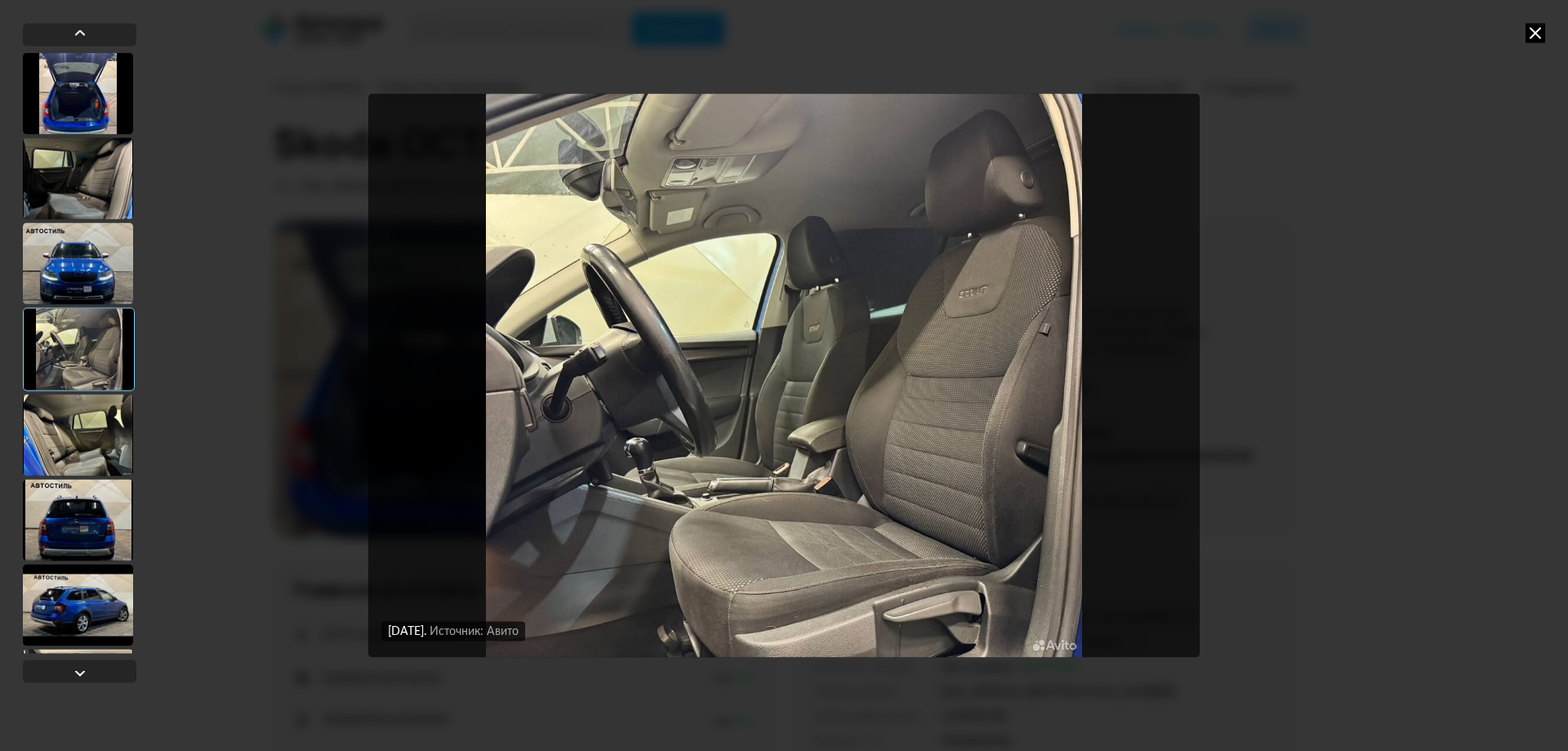
click at [90, 421] on div at bounding box center [78, 434] width 111 height 82
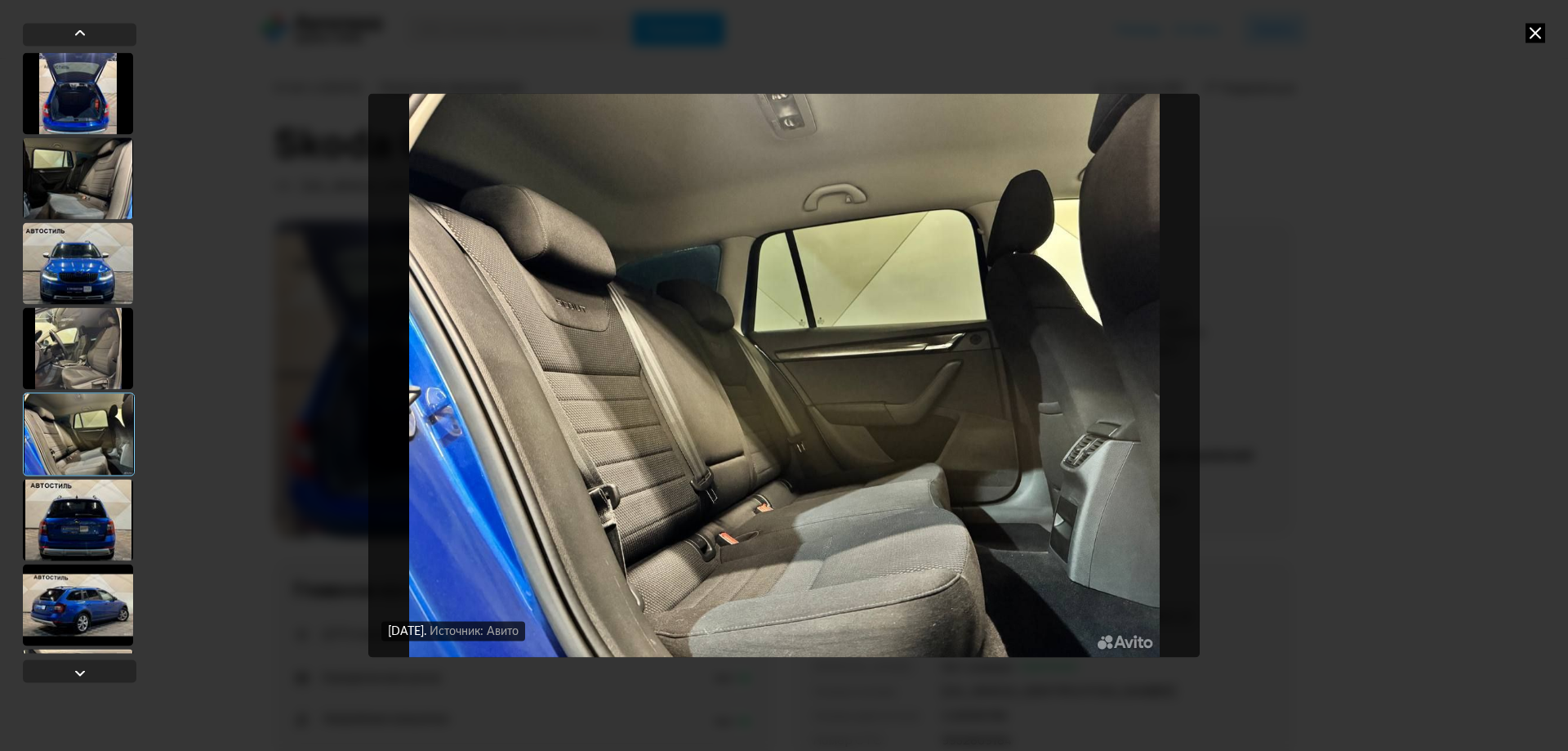
click at [91, 517] on div at bounding box center [78, 519] width 111 height 82
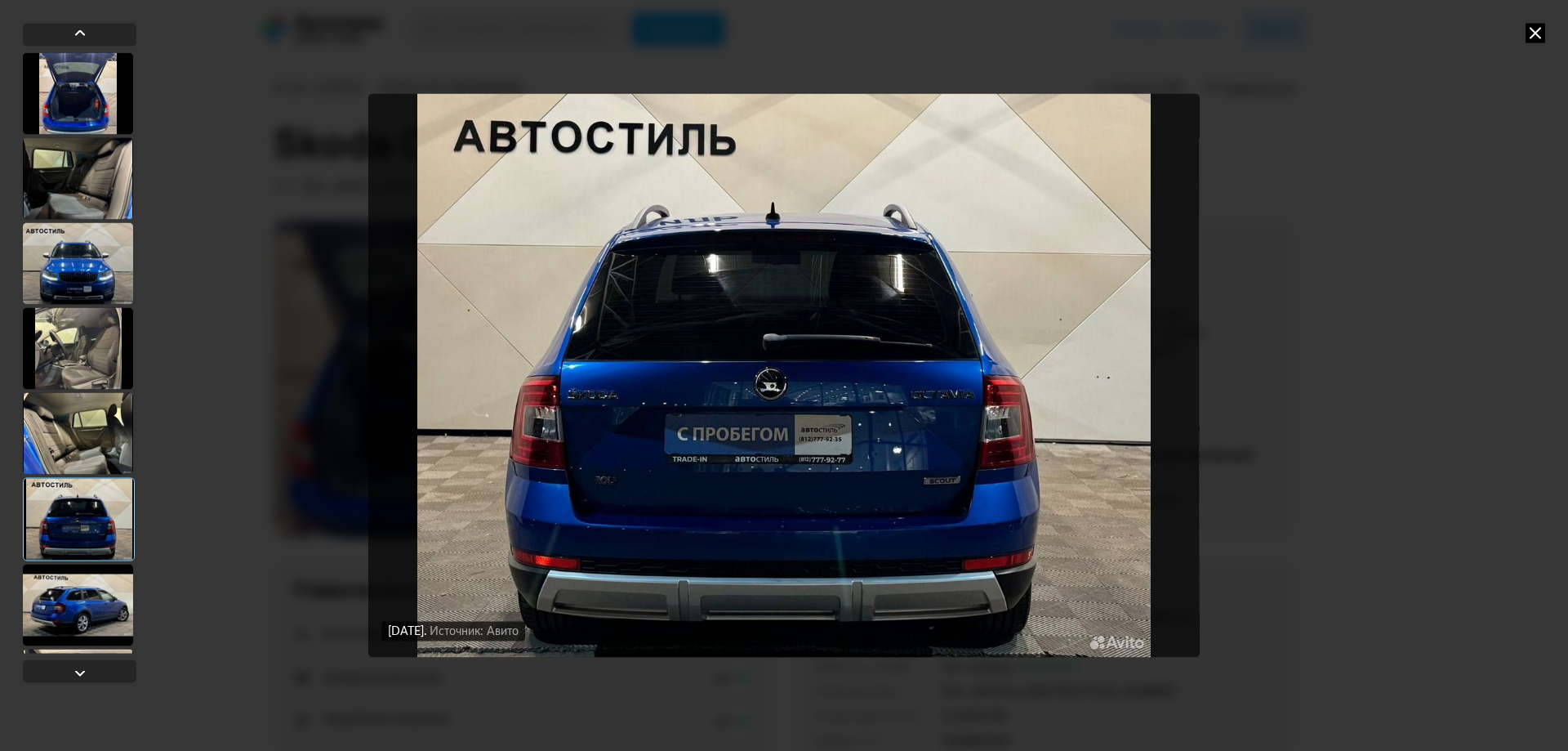
click at [96, 598] on div at bounding box center [78, 604] width 111 height 82
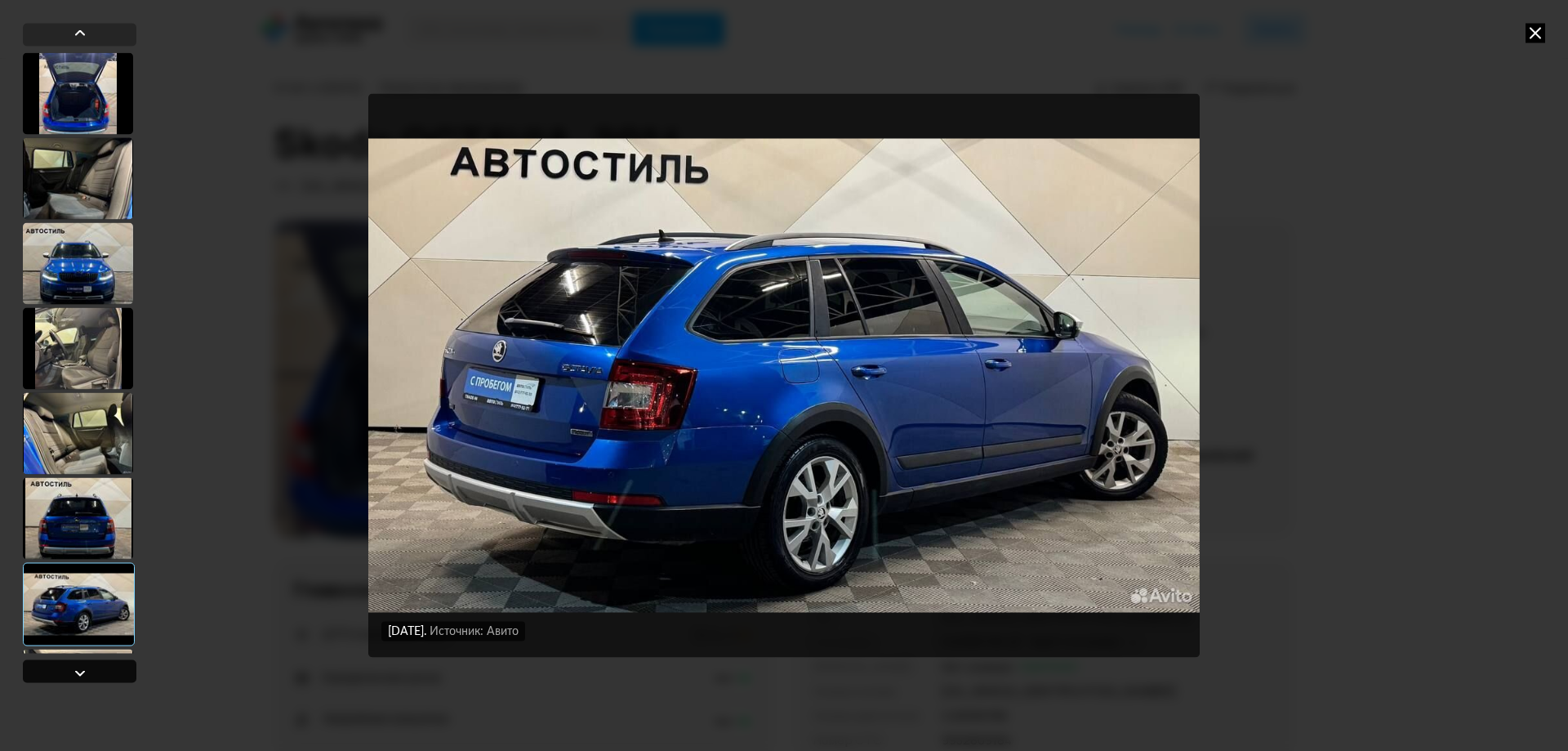
click at [80, 674] on div at bounding box center [80, 673] width 20 height 20
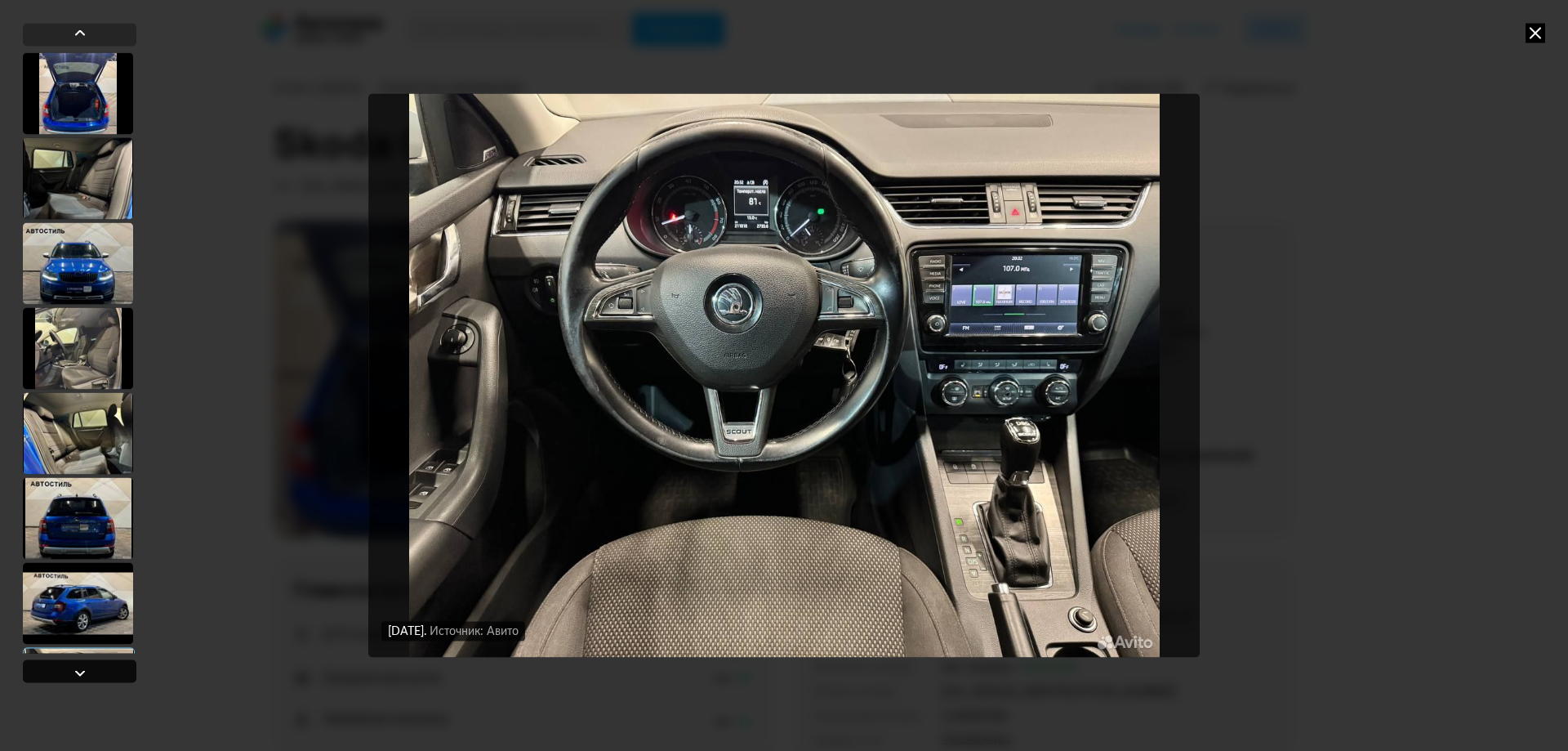
click at [81, 674] on div at bounding box center [80, 673] width 20 height 20
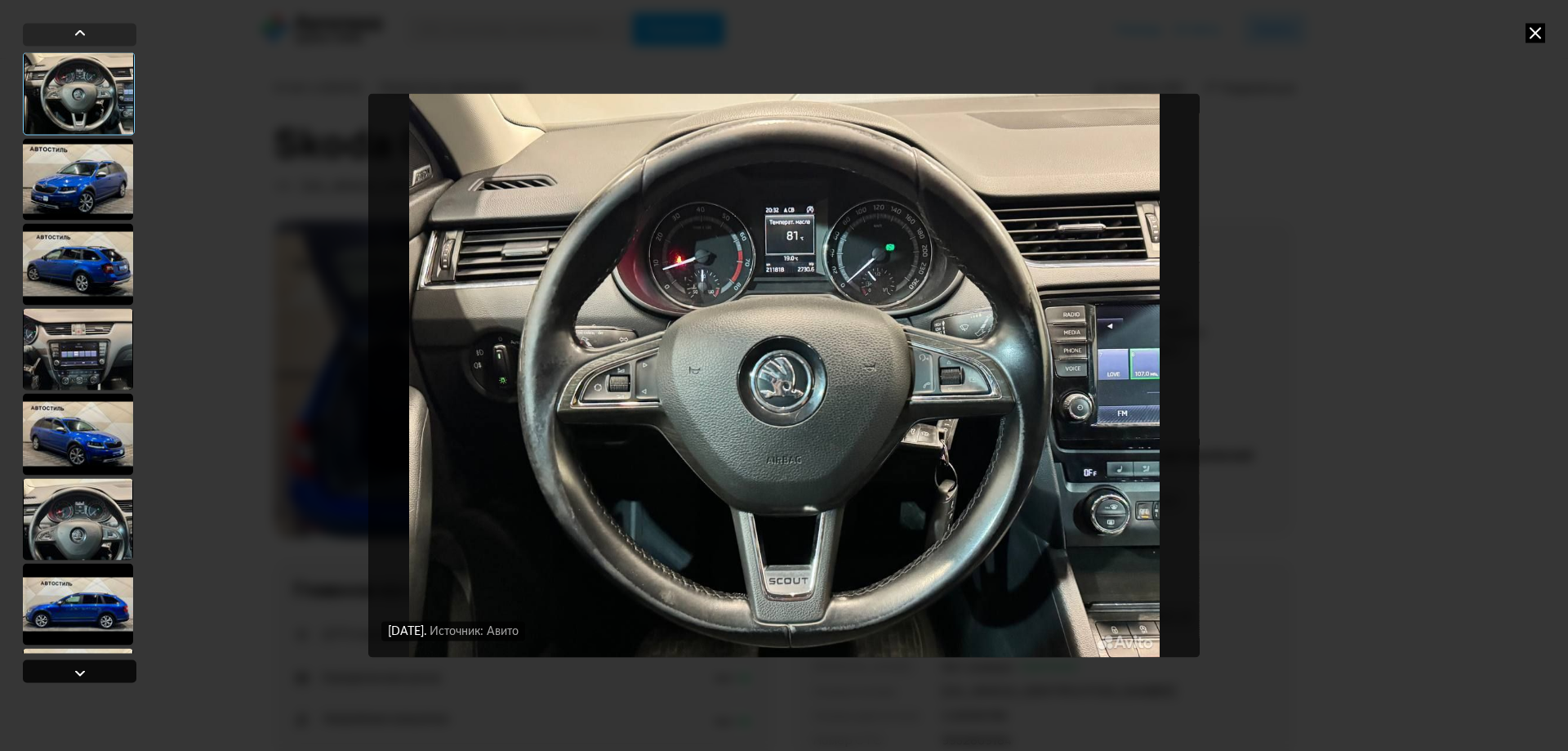
scroll to position [679, 0]
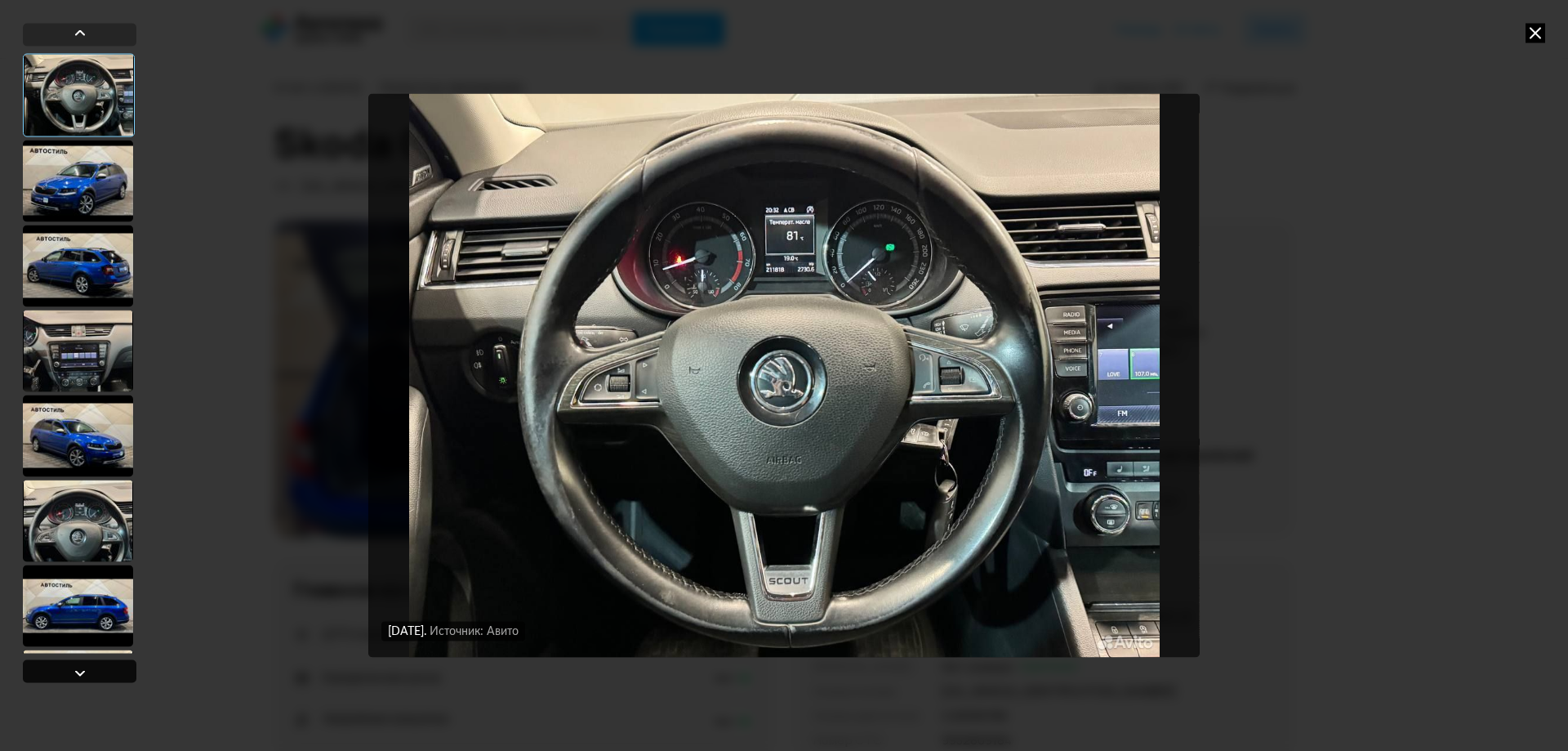
click at [82, 674] on div at bounding box center [80, 673] width 20 height 20
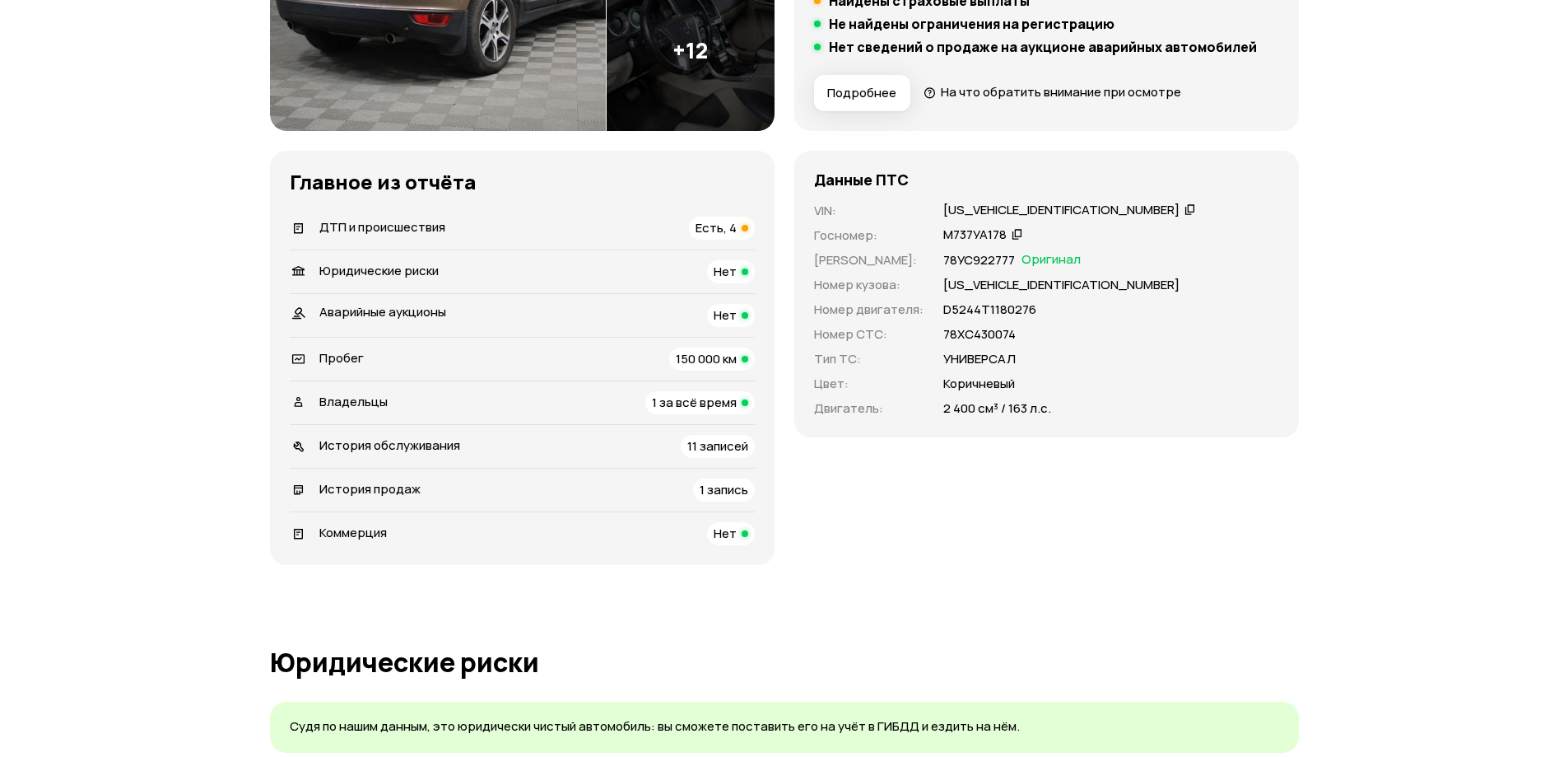
scroll to position [165, 0]
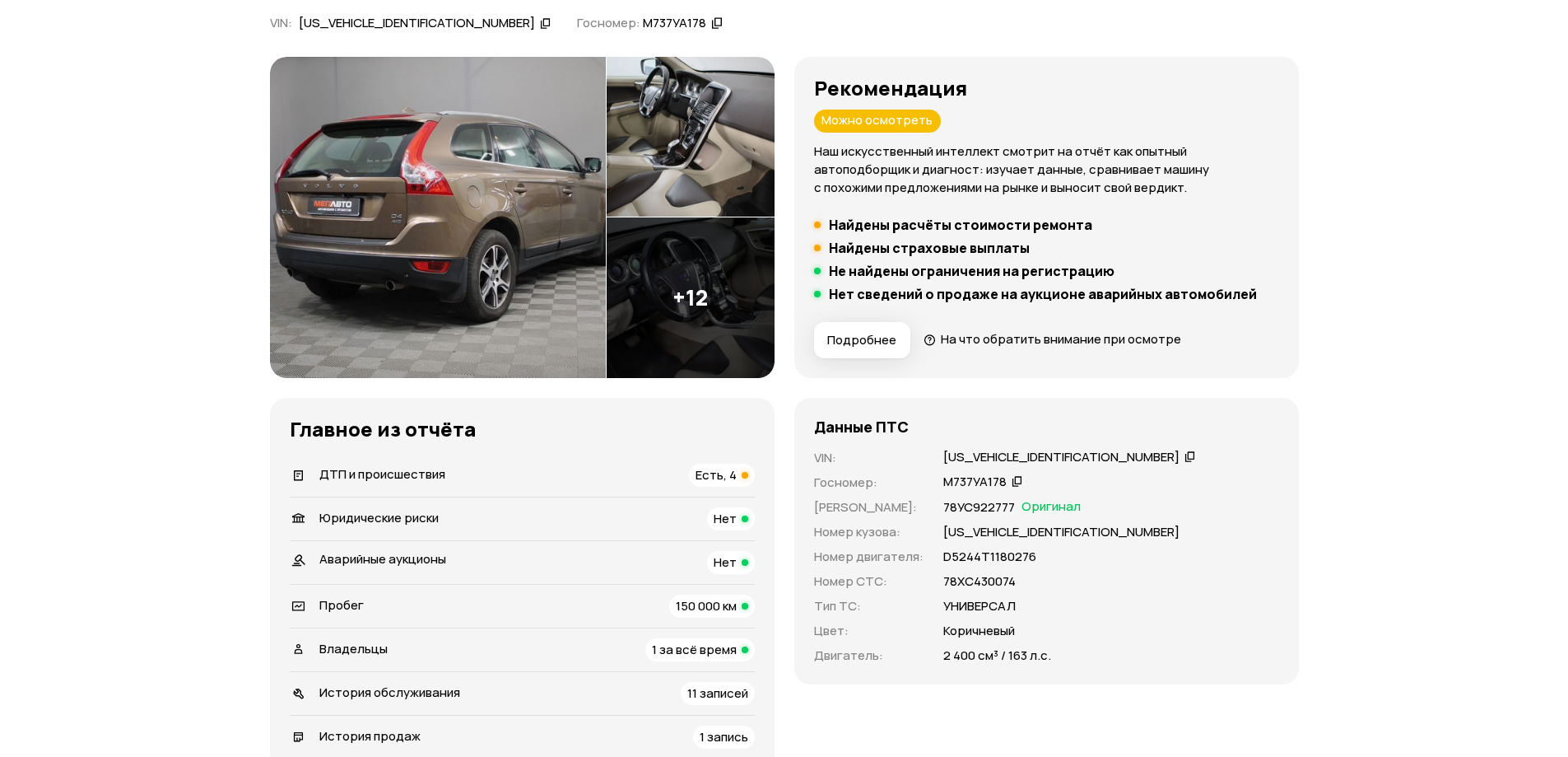
click at [453, 239] on img at bounding box center [438, 217] width 336 height 321
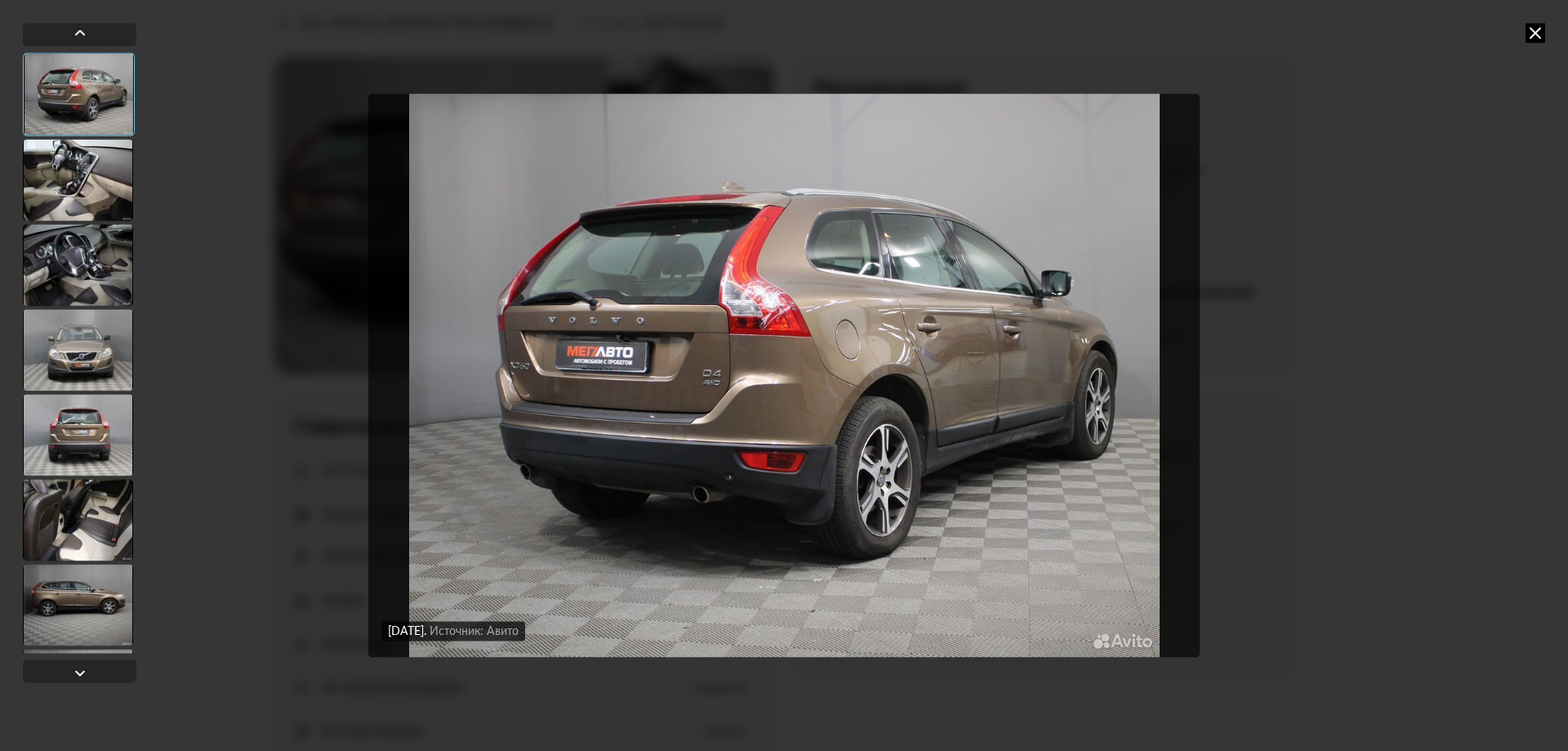
click at [1537, 37] on icon at bounding box center [1536, 33] width 20 height 20
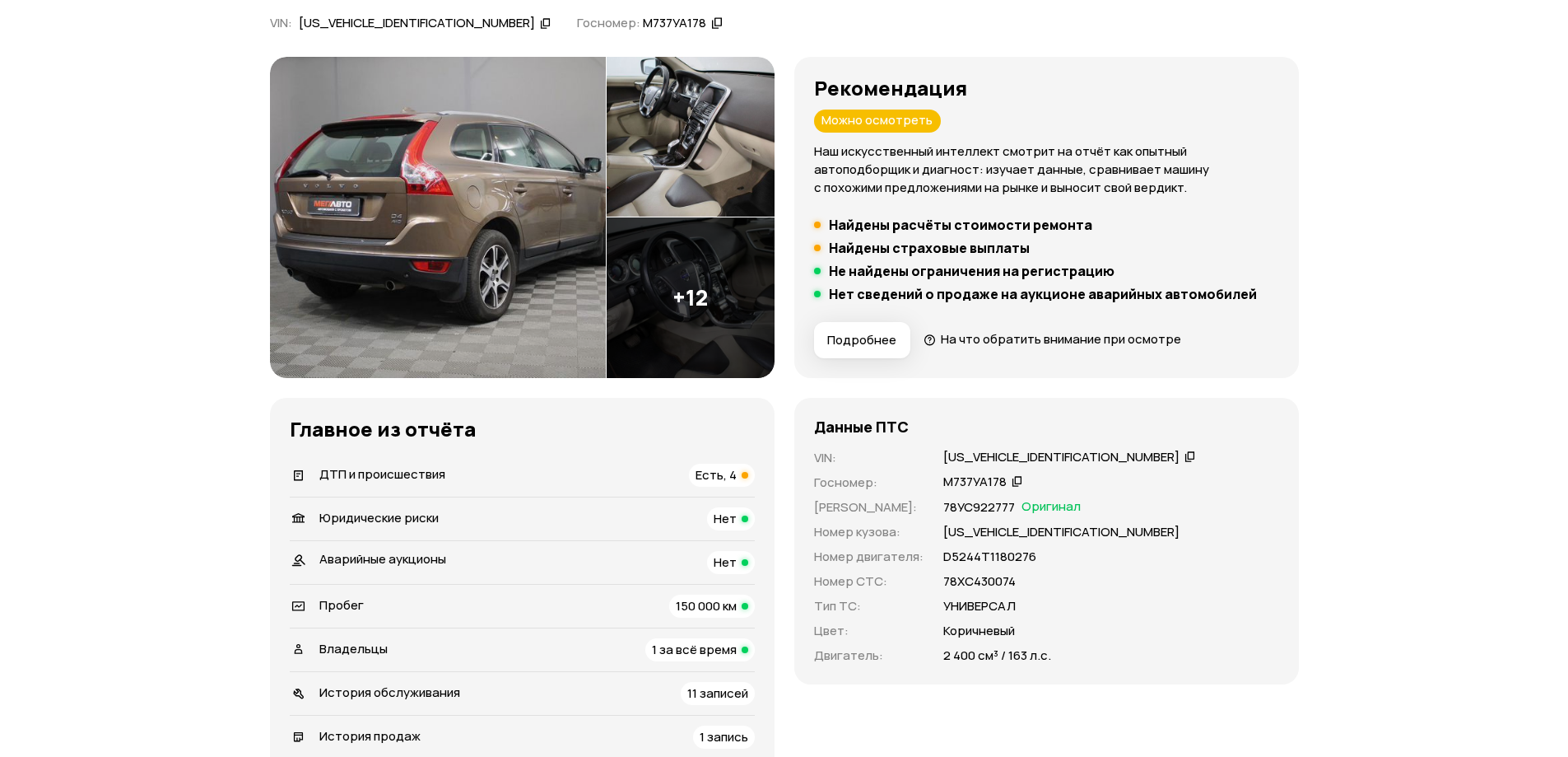
click at [431, 212] on img at bounding box center [438, 217] width 336 height 321
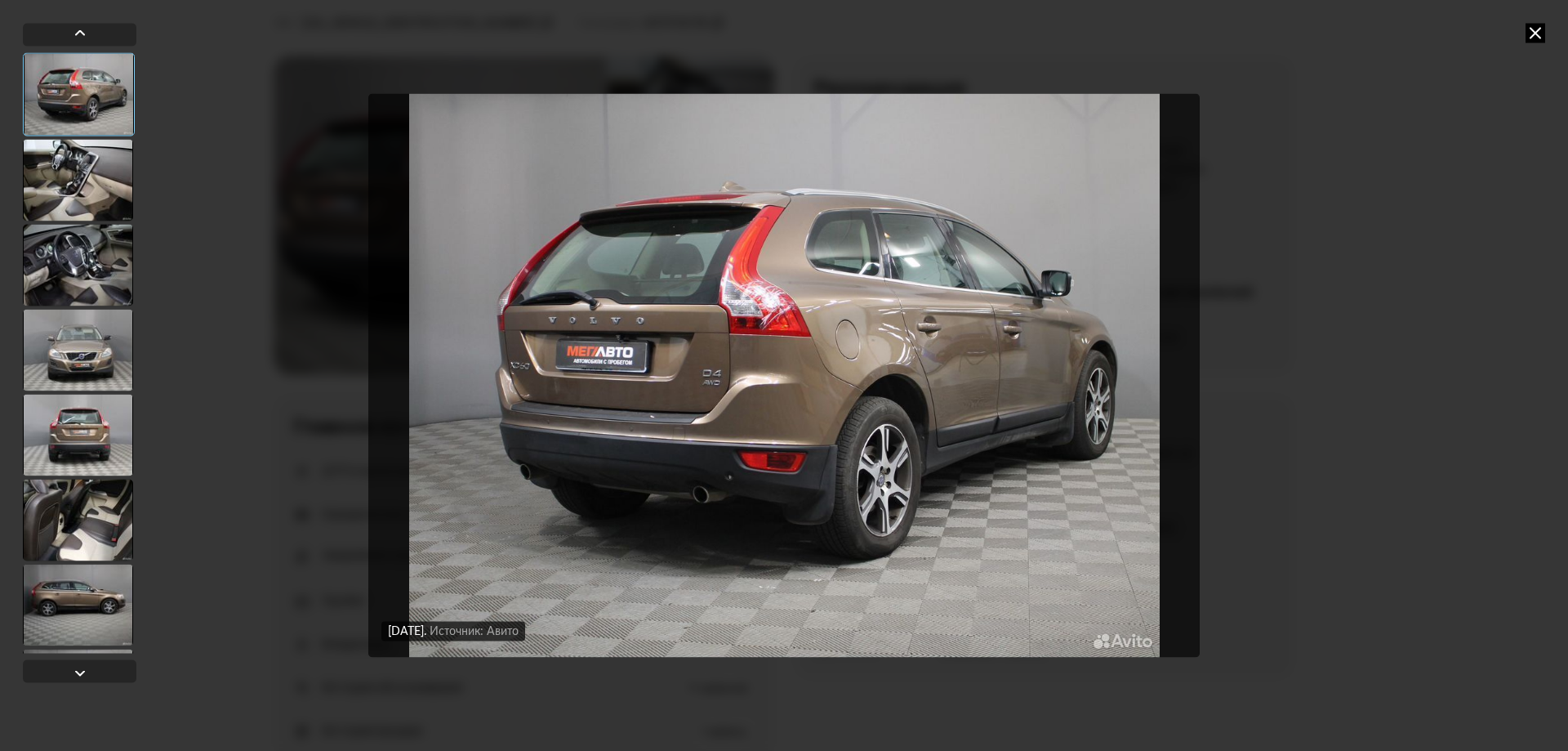
click at [68, 187] on div at bounding box center [78, 179] width 111 height 82
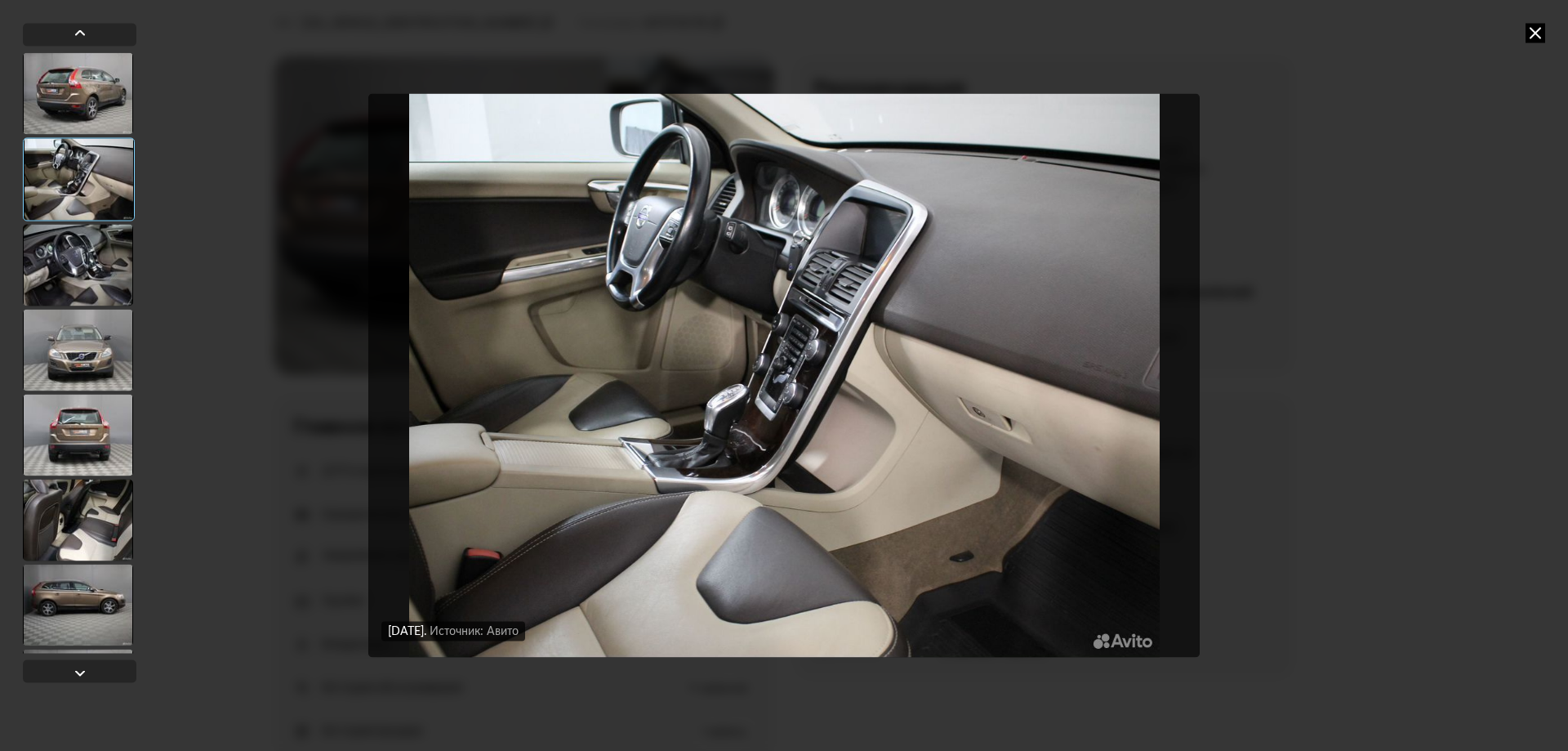
click at [1531, 36] on icon at bounding box center [1536, 33] width 20 height 20
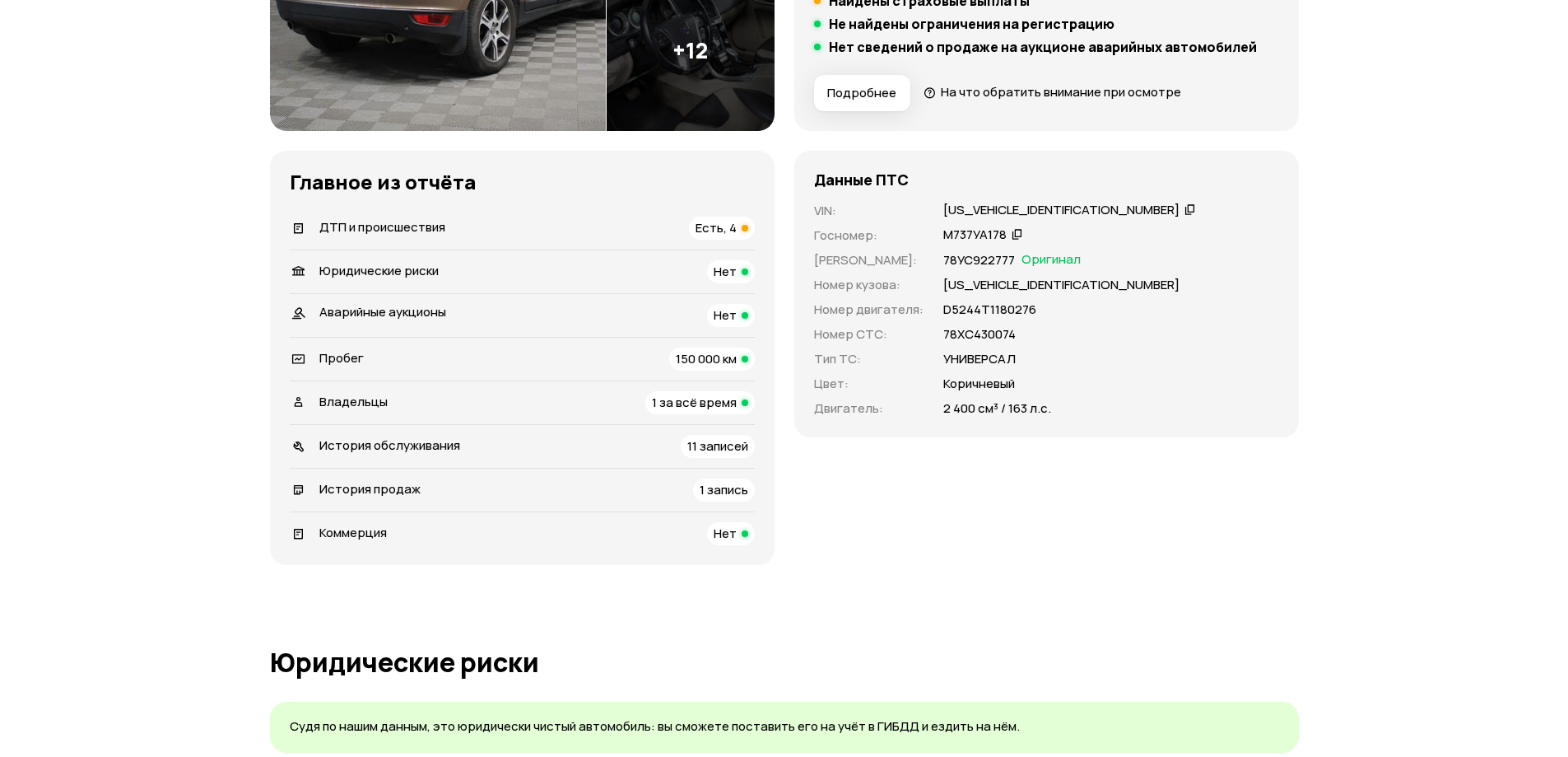
click at [702, 354] on span "150 000 км" at bounding box center [706, 359] width 61 height 17
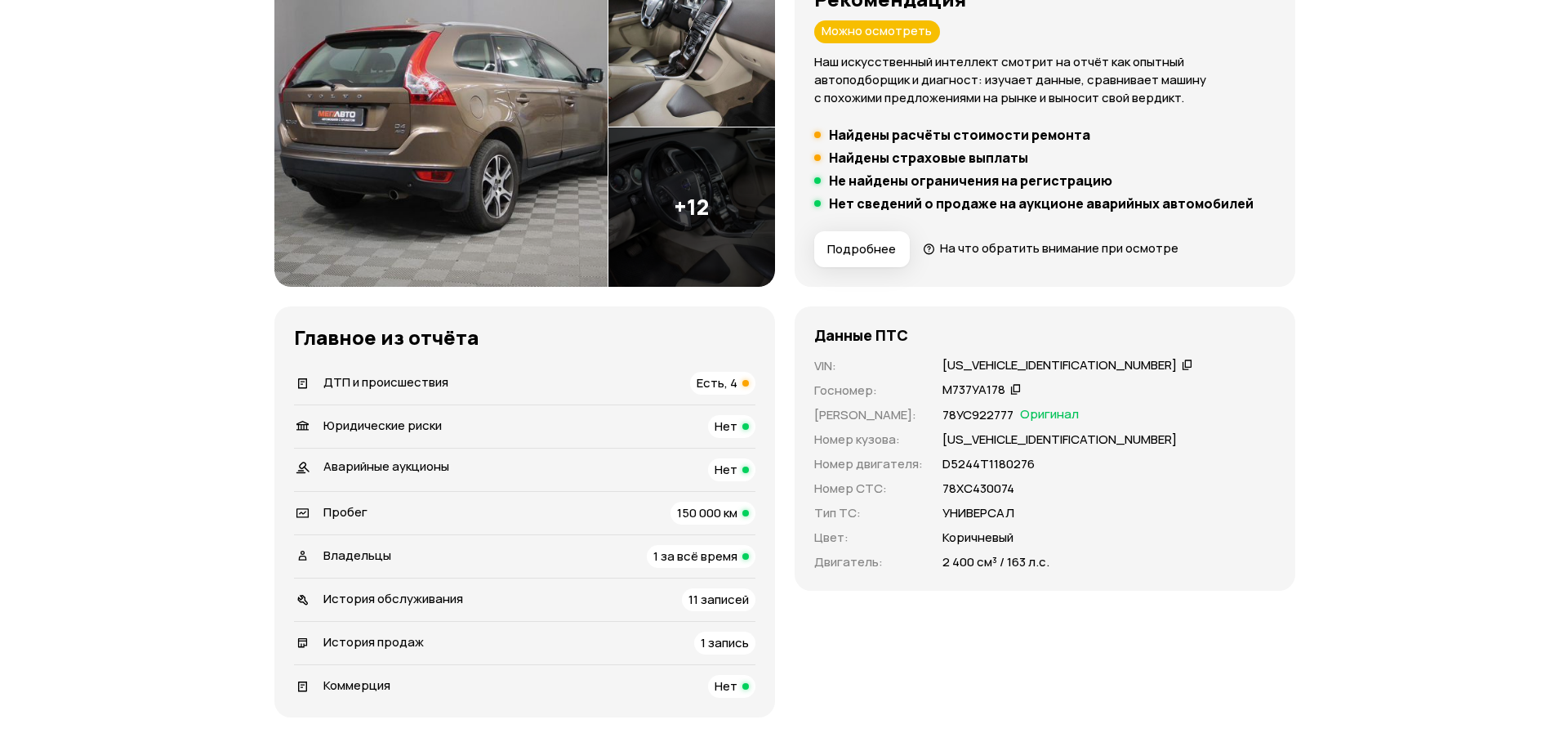
scroll to position [88, 0]
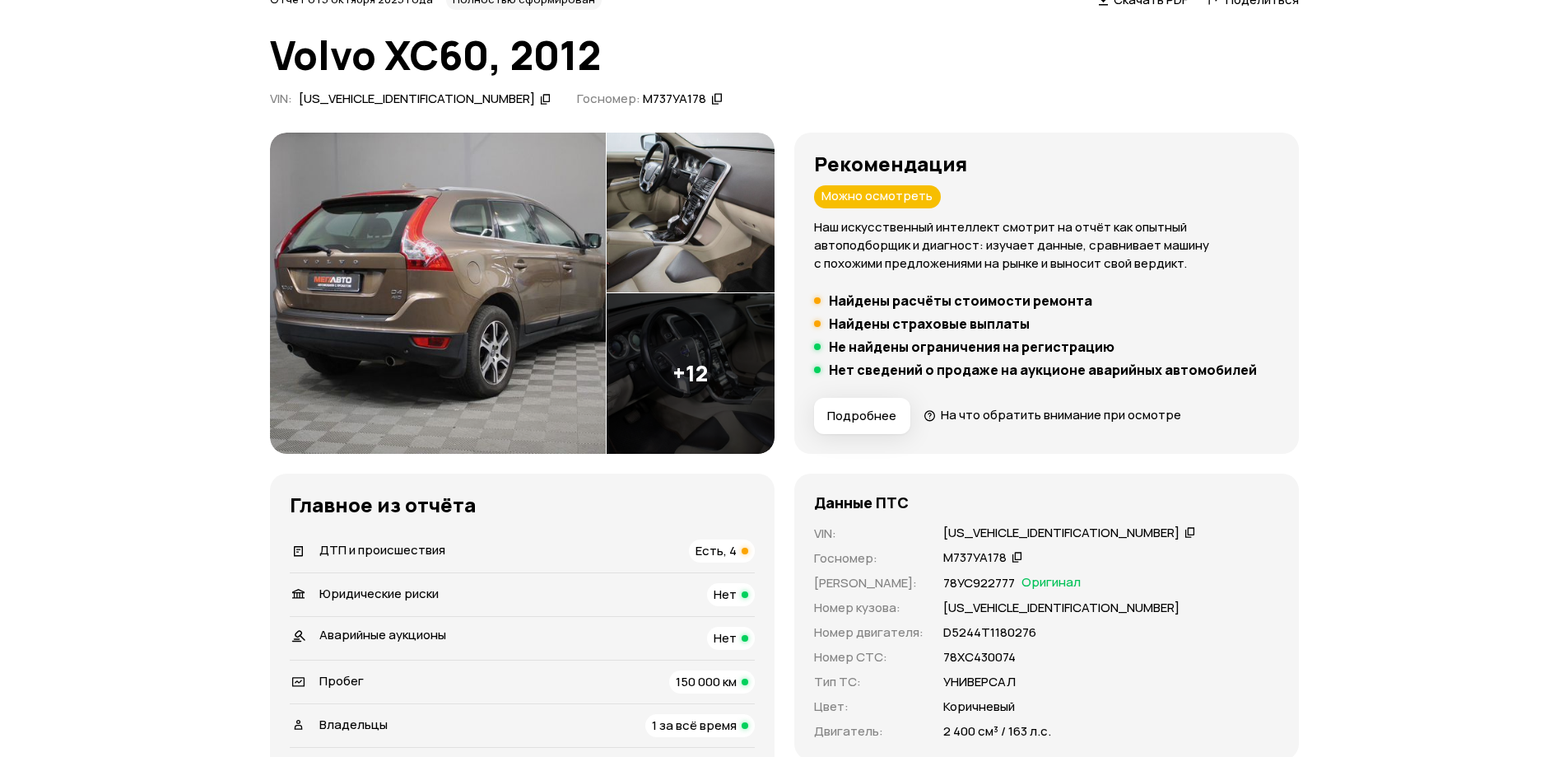
click at [424, 260] on img at bounding box center [438, 293] width 336 height 321
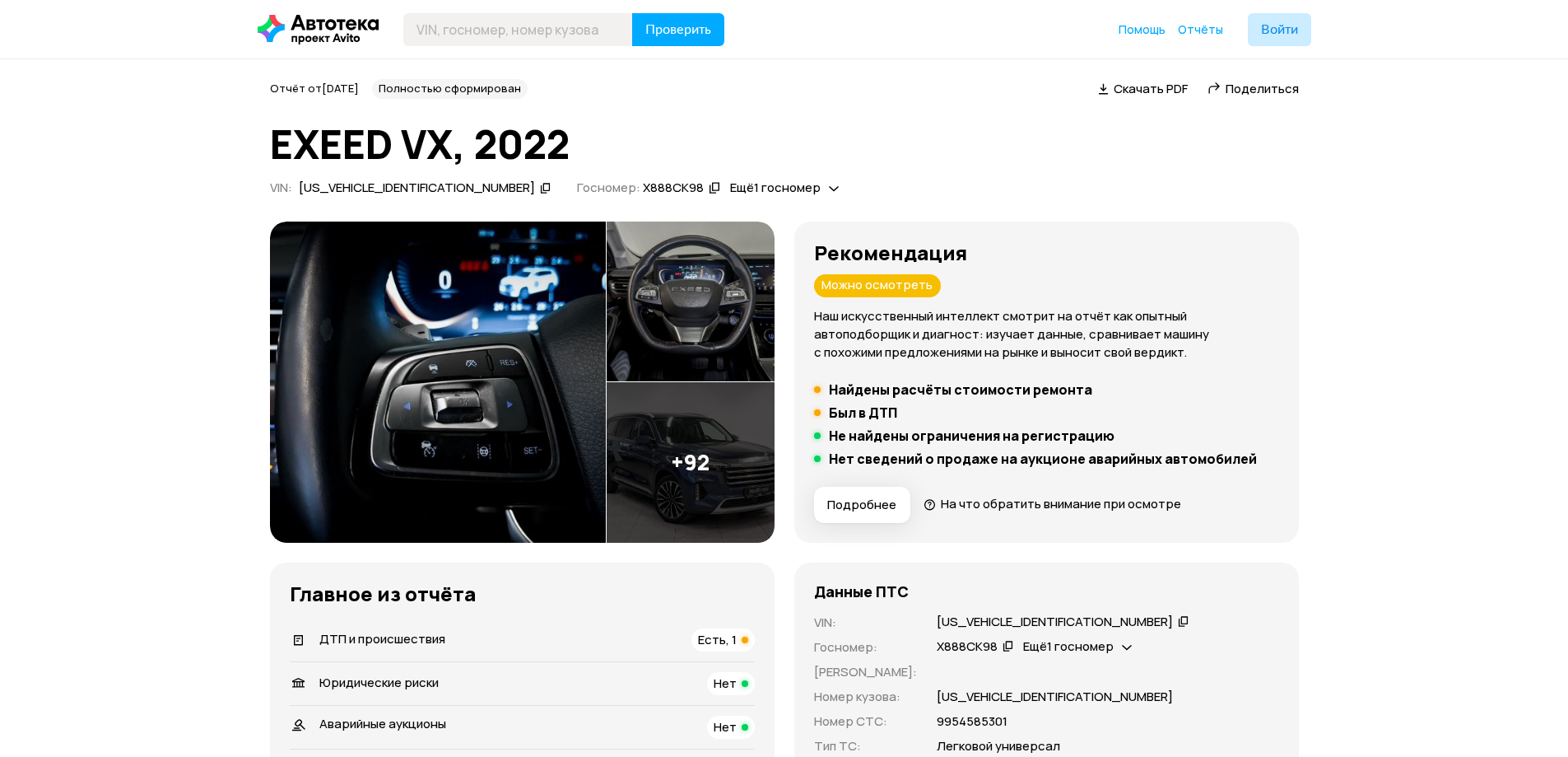
click at [686, 435] on img at bounding box center [690, 462] width 168 height 161
